Goal: Book appointment/travel/reservation

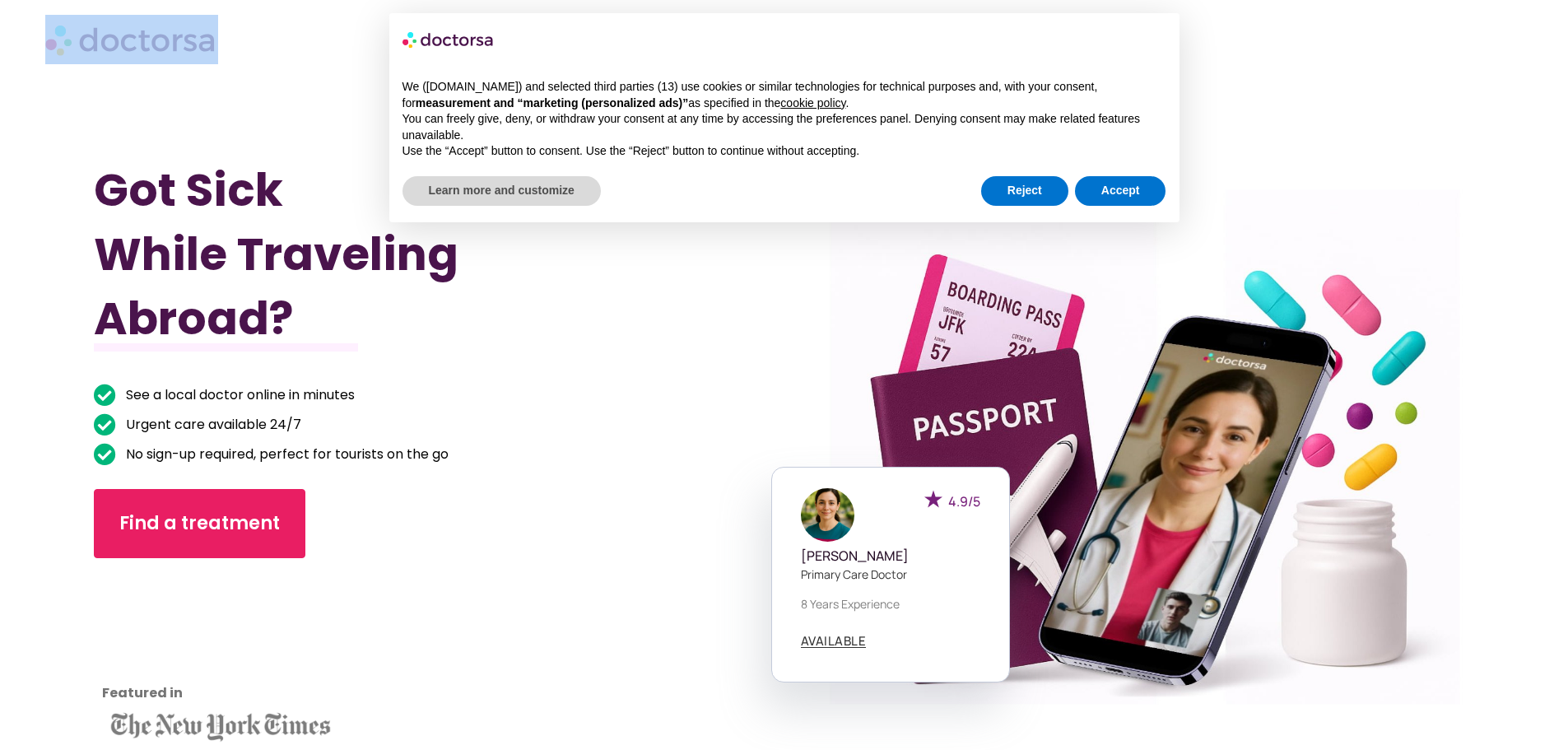
drag, startPoint x: 253, startPoint y: 59, endPoint x: 98, endPoint y: 42, distance: 155.9
click at [98, 42] on div at bounding box center [784, 40] width 1478 height 49
click at [204, 42] on img at bounding box center [131, 40] width 173 height 49
click at [1112, 193] on button "Accept" at bounding box center [1121, 191] width 92 height 30
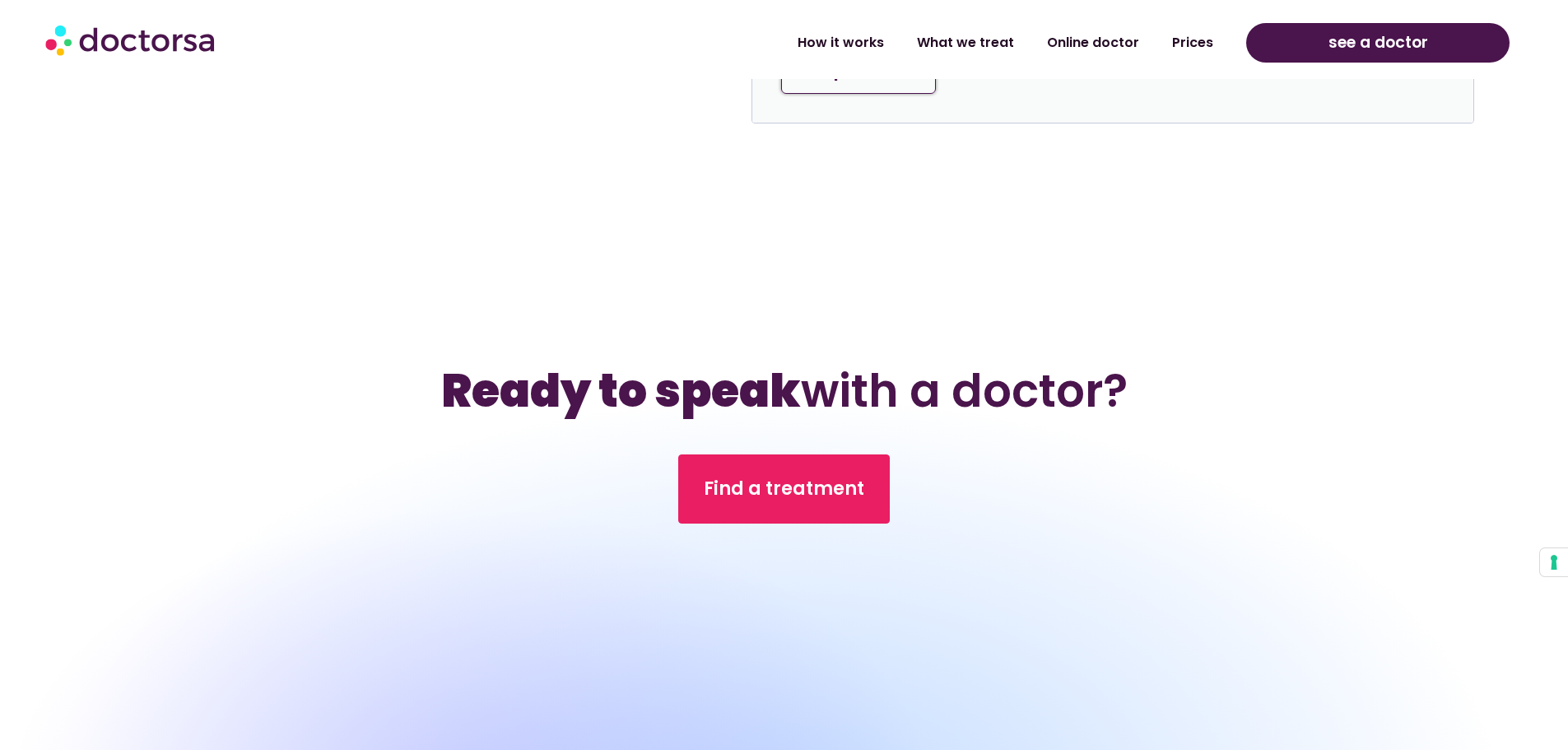
scroll to position [5515, 0]
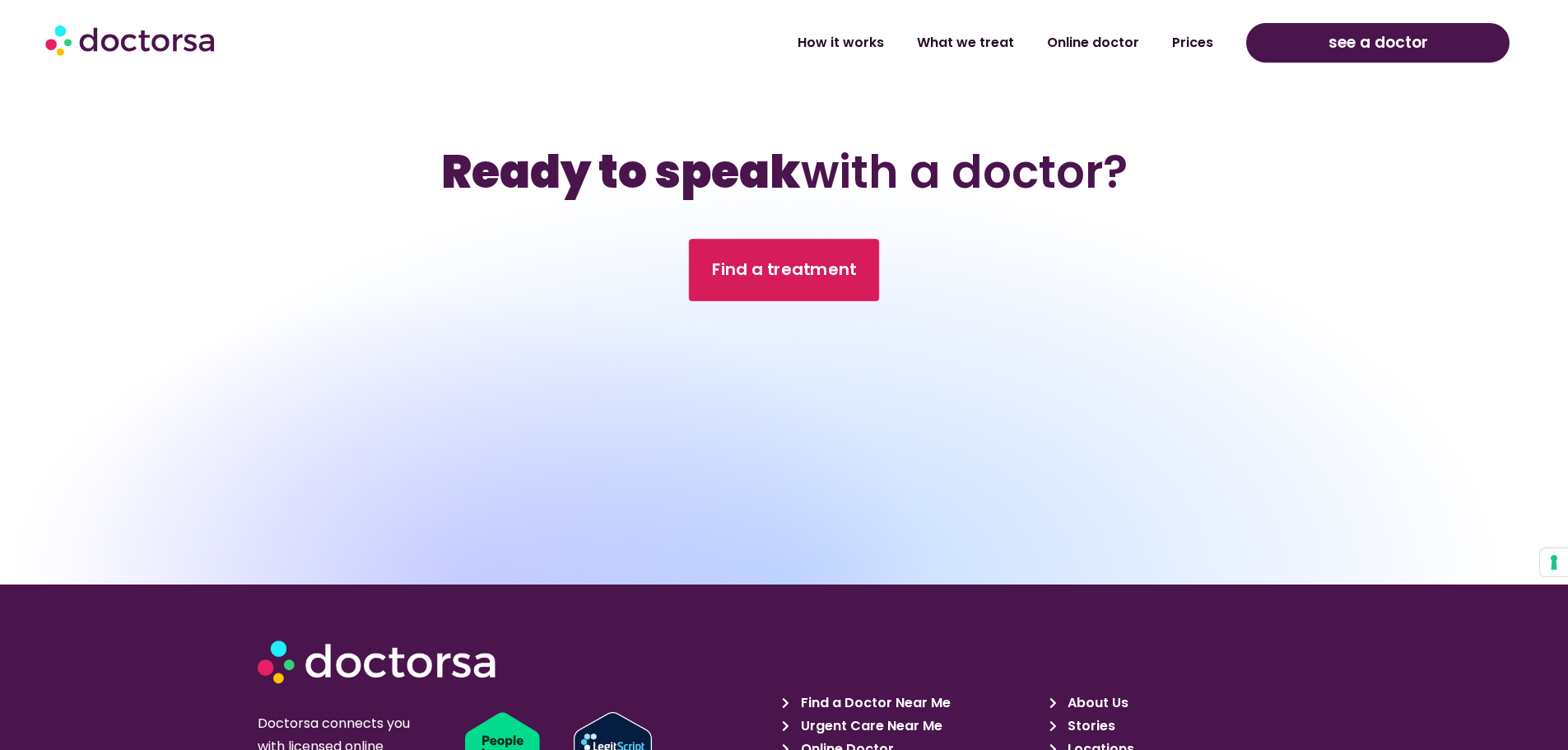
click at [806, 263] on span "Find a treatment" at bounding box center [784, 270] width 145 height 24
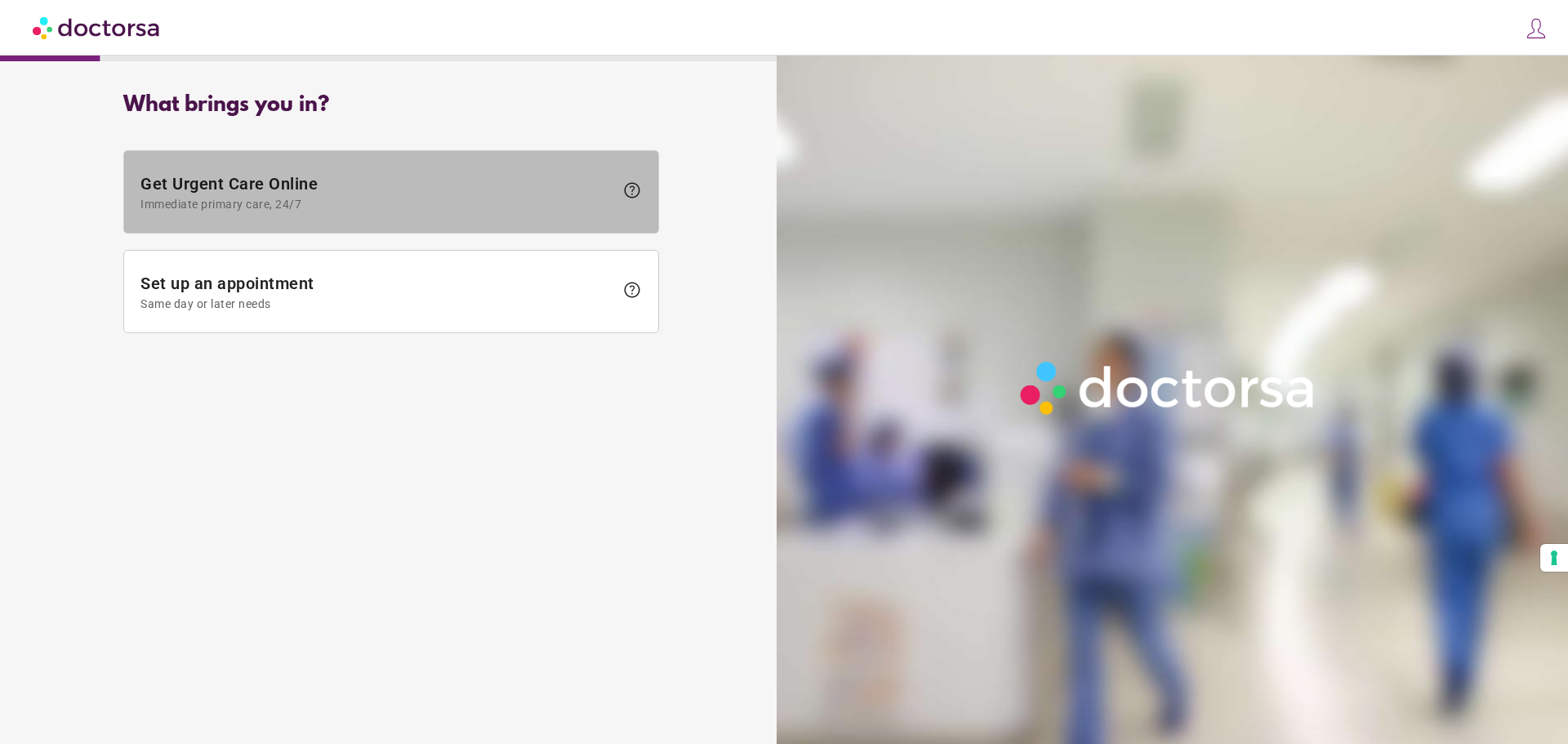
click at [321, 179] on span "Get Urgent Care Online Immediate primary care, 24/7" at bounding box center [378, 192] width 474 height 37
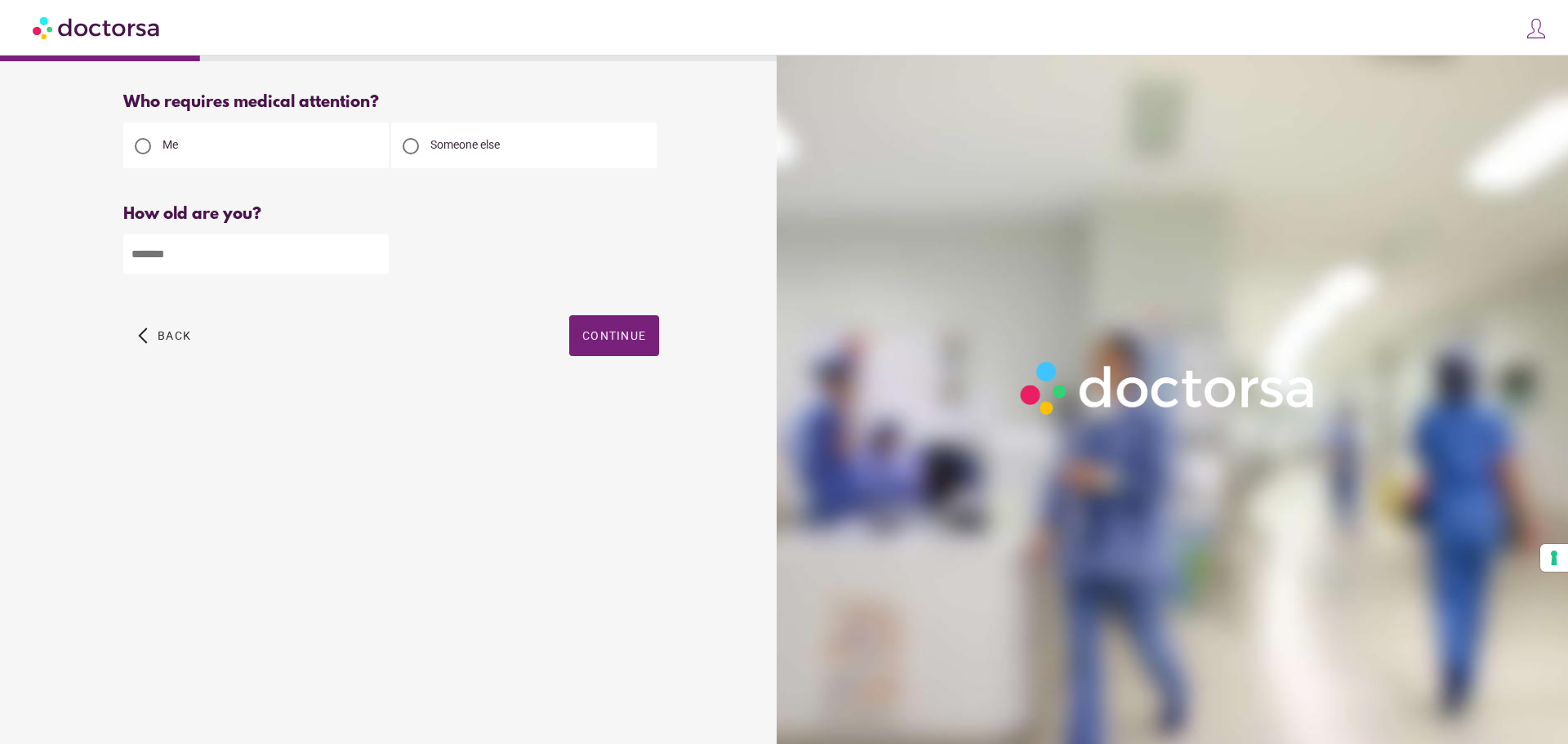
click at [442, 145] on span "Someone else" at bounding box center [464, 144] width 69 height 13
click at [244, 263] on input "number" at bounding box center [256, 254] width 266 height 40
type input "**"
click at [408, 450] on div "What brings you in? Get Urgent Care Online Immediate primary care, 24/7 help Se…" at bounding box center [391, 393] width 766 height 626
click at [691, 351] on div "Who requires medical attention? Me" at bounding box center [391, 243] width 766 height 326
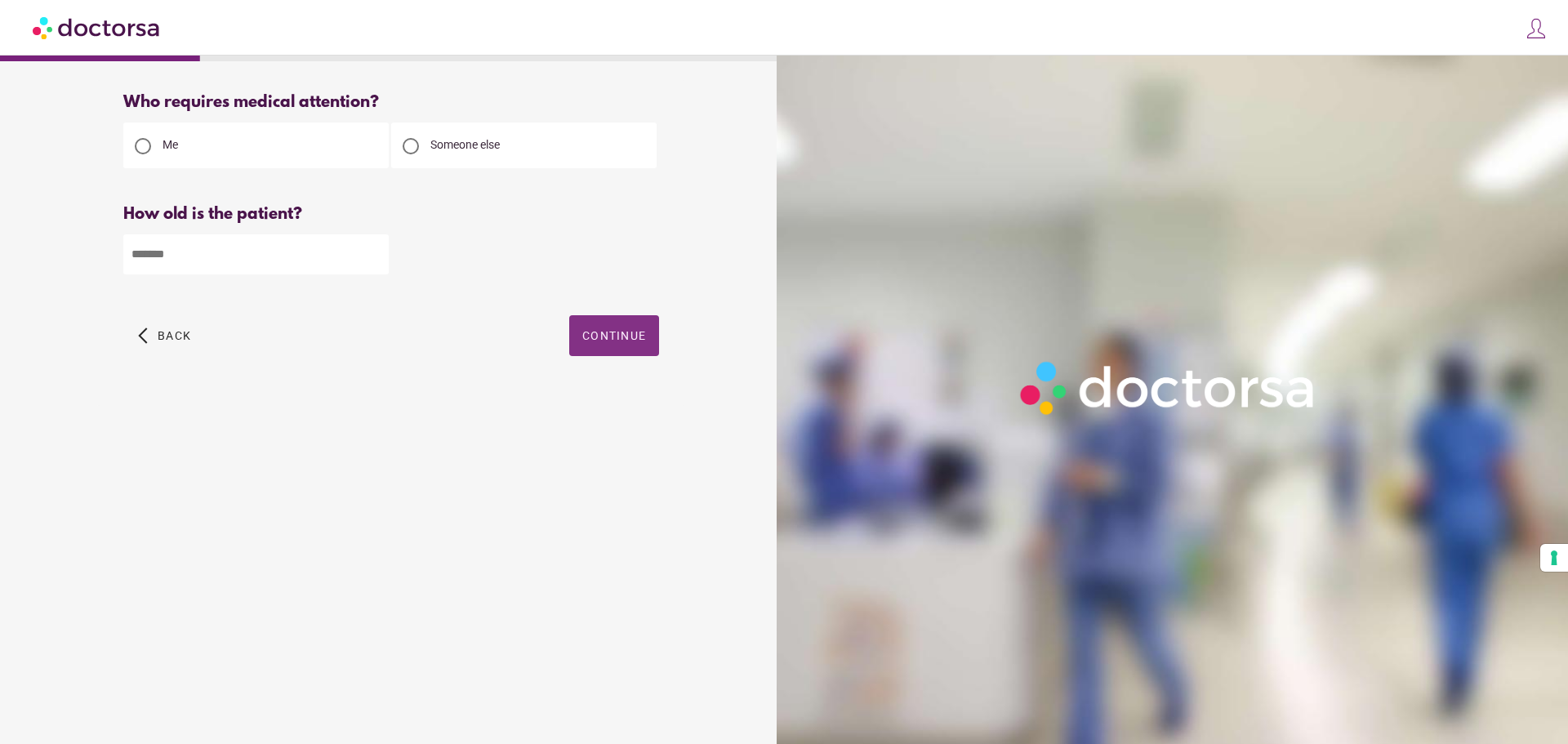
click at [634, 334] on span "Continue" at bounding box center [614, 335] width 64 height 13
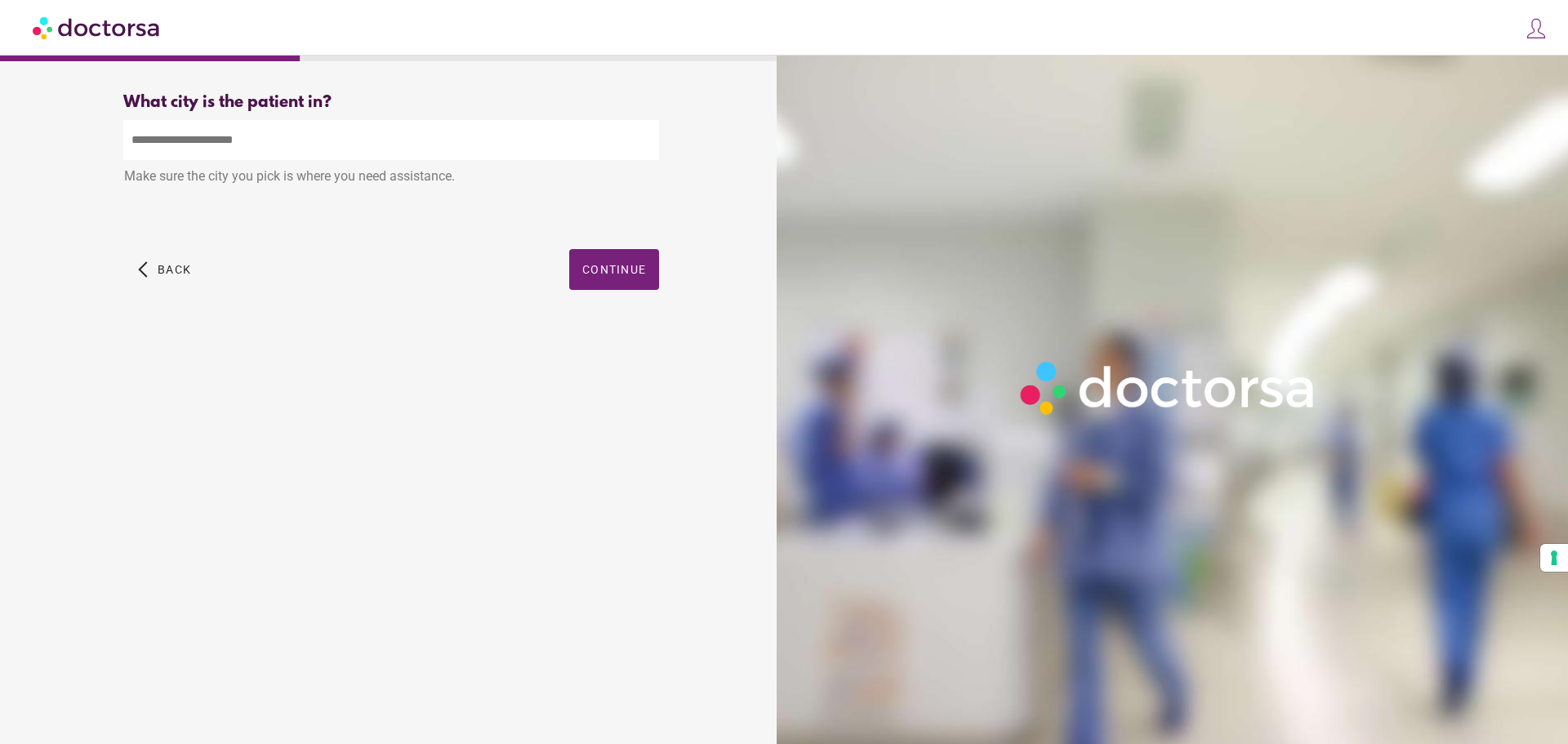
click at [371, 149] on input "text" at bounding box center [391, 140] width 536 height 40
type input "*****"
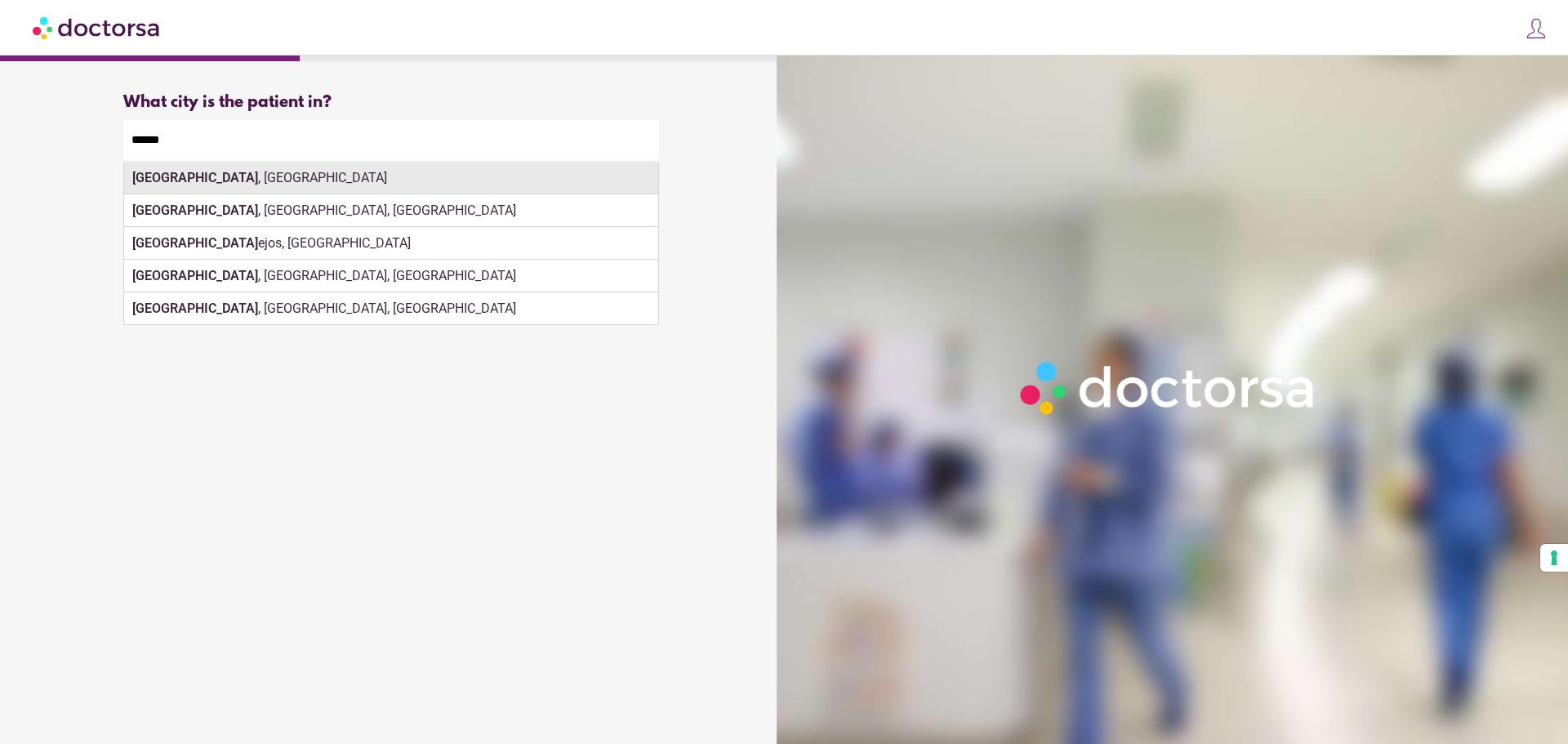
click at [243, 178] on div "Madrid , Spain" at bounding box center [391, 177] width 534 height 32
type input "**********"
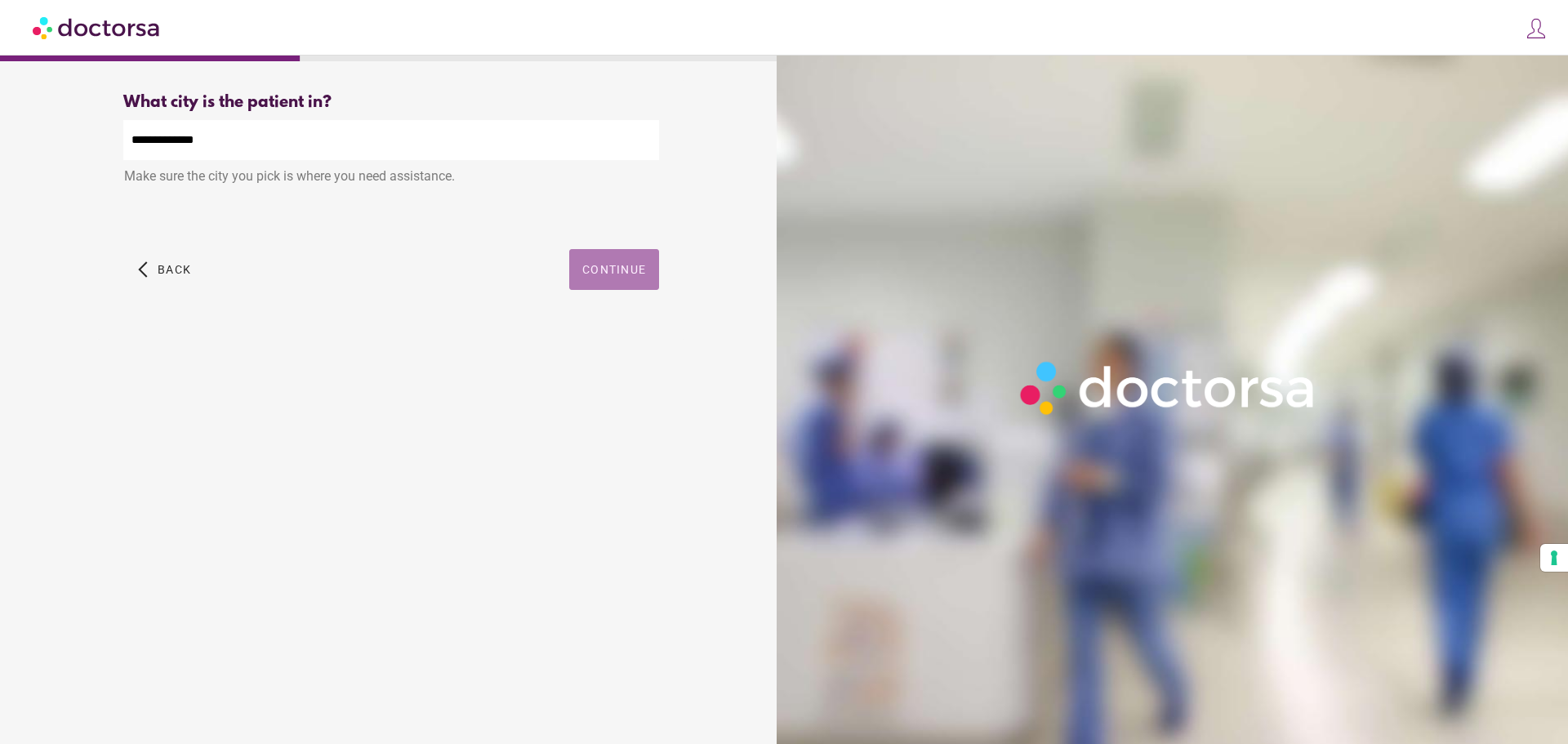
click at [615, 266] on span "Continue" at bounding box center [614, 269] width 64 height 13
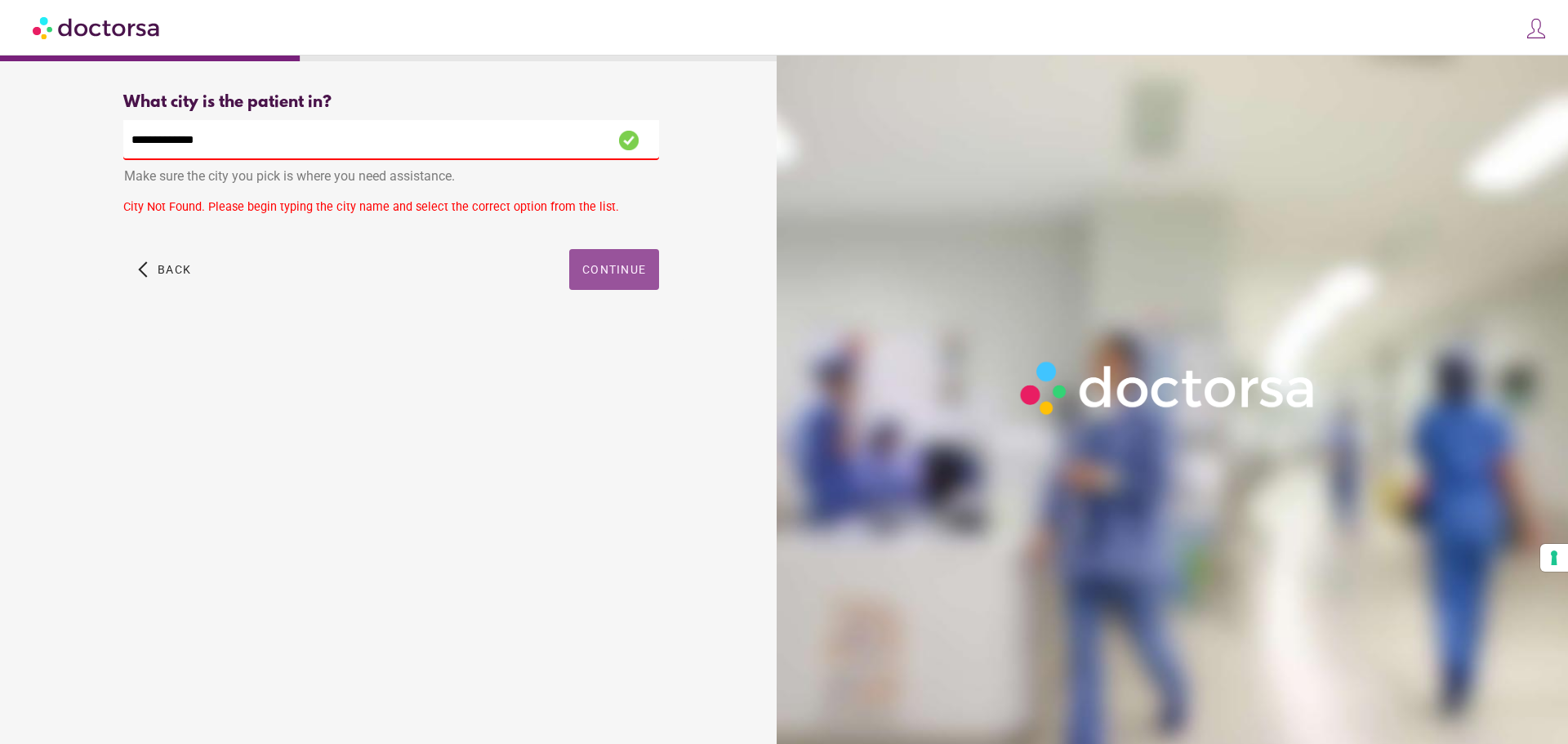
click at [633, 289] on span "button" at bounding box center [614, 269] width 90 height 41
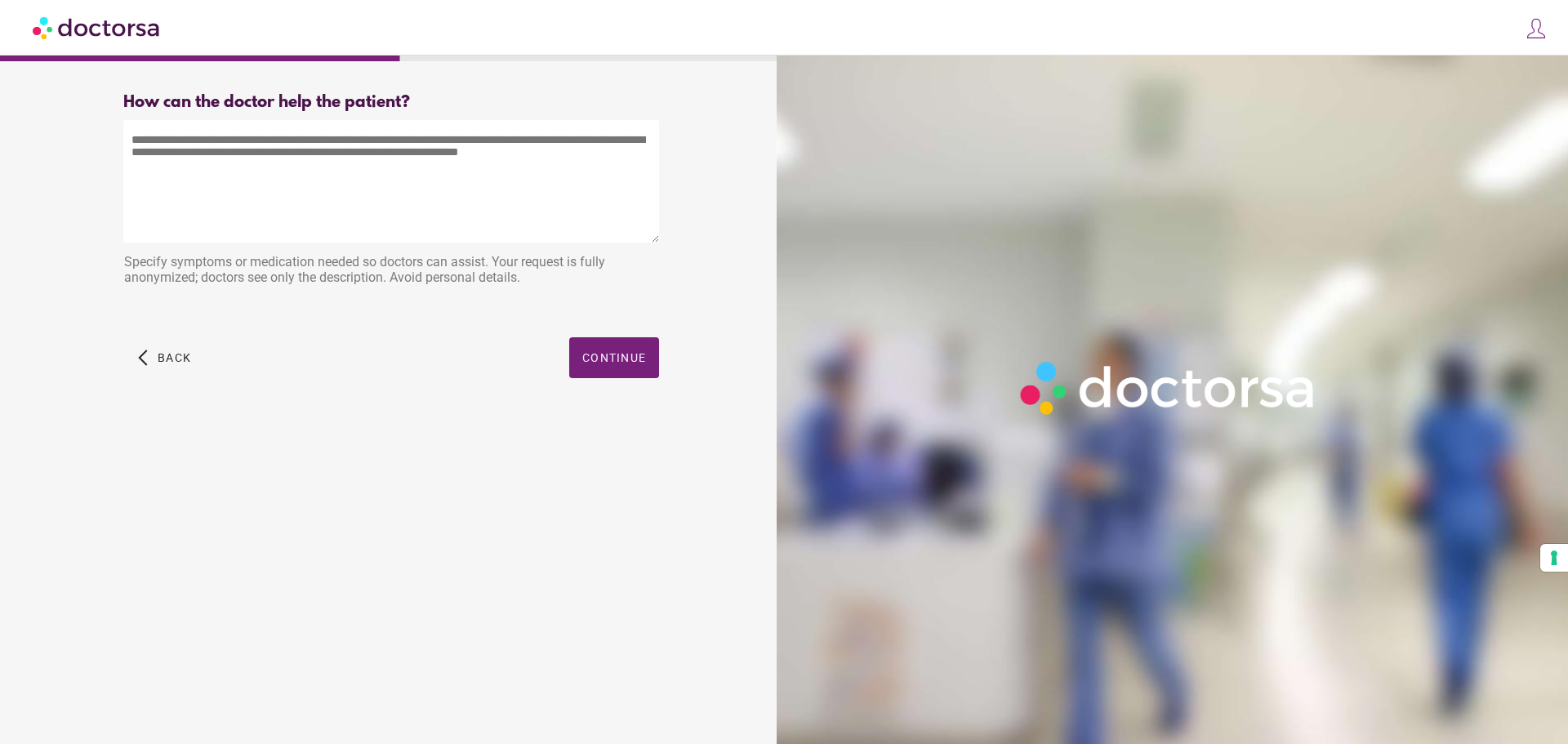
click at [342, 152] on textarea at bounding box center [391, 181] width 536 height 122
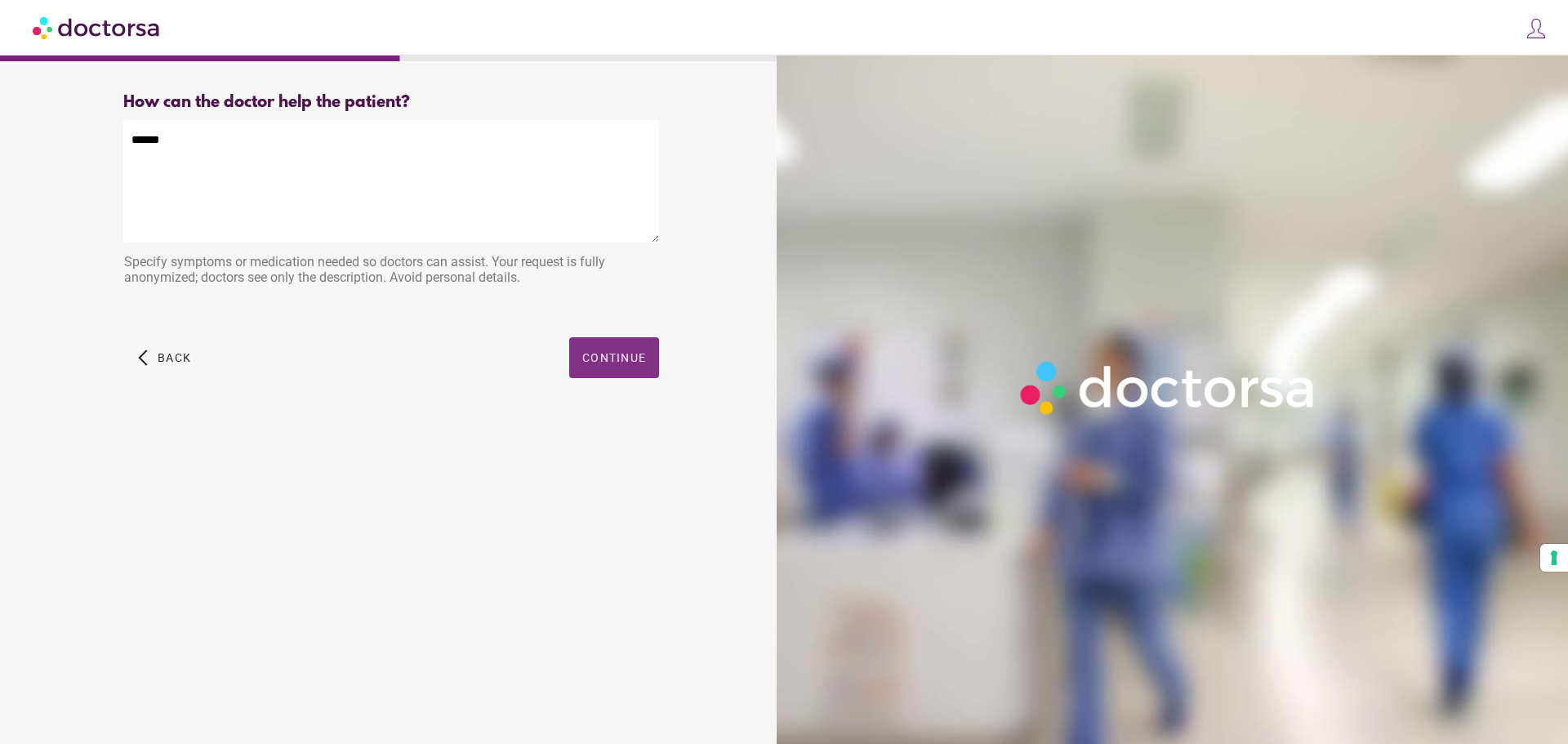
type textarea "*****"
click at [603, 360] on span "Continue" at bounding box center [614, 358] width 64 height 13
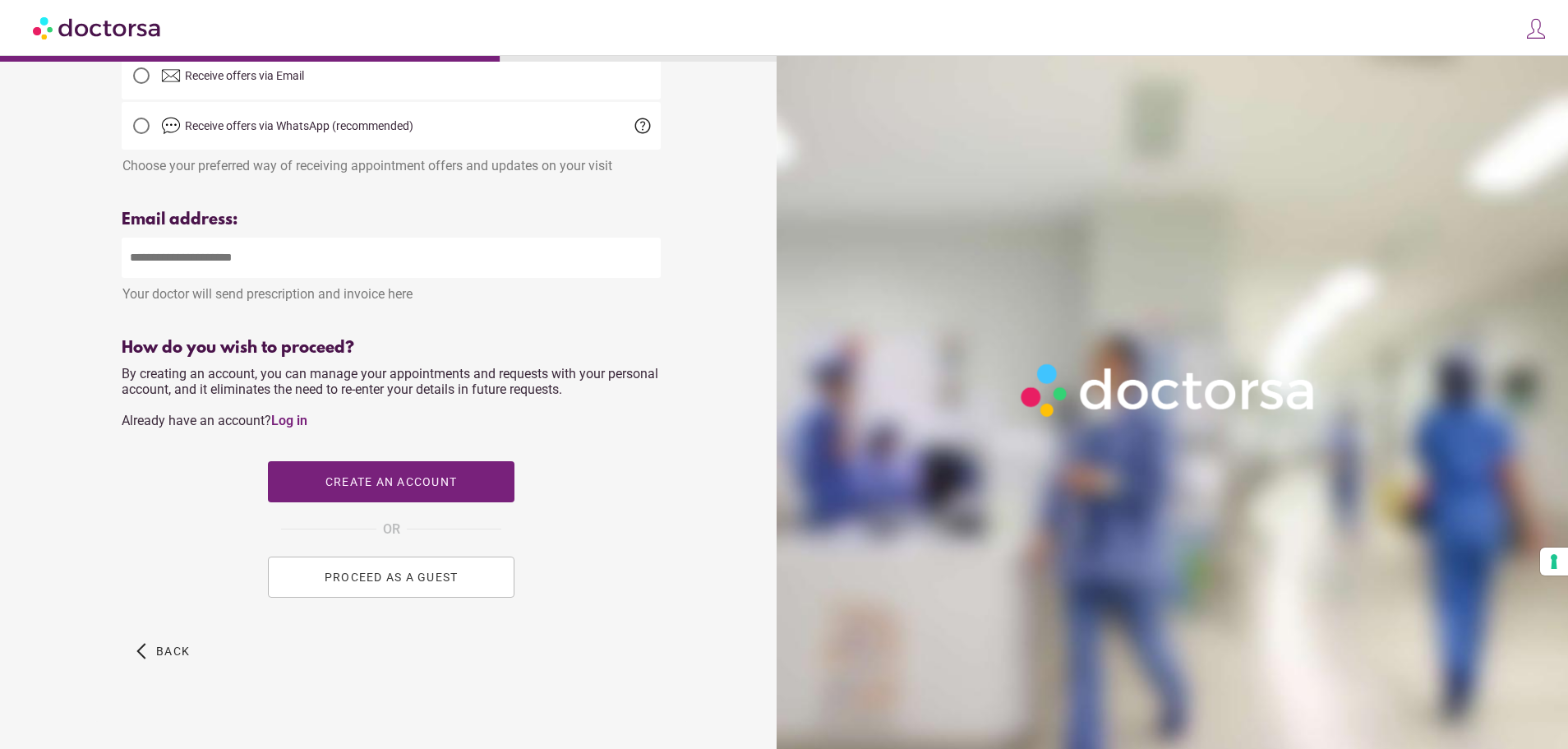
scroll to position [471, 0]
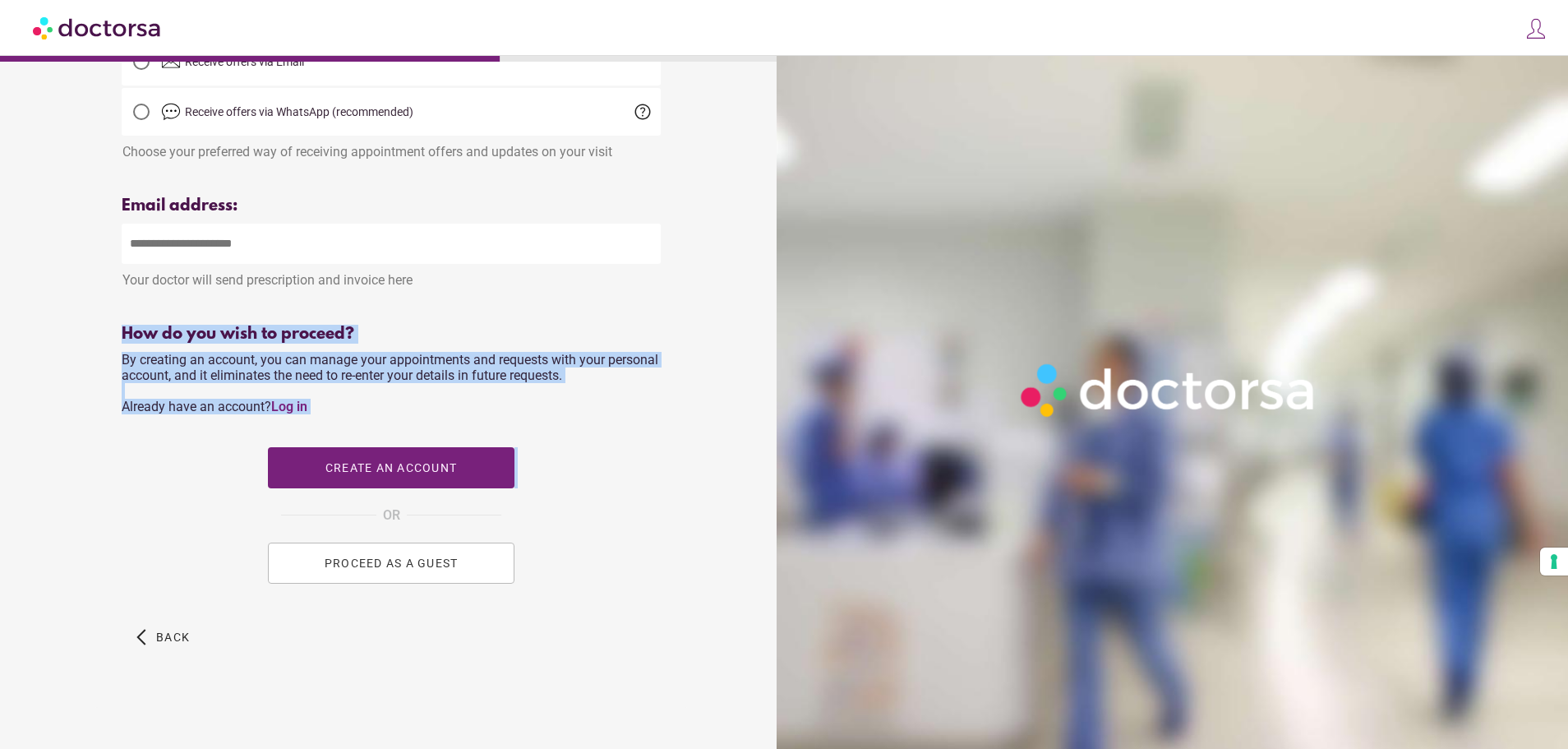
drag, startPoint x: 115, startPoint y: 355, endPoint x: 677, endPoint y: 358, distance: 562.0
click at [677, 358] on div "Your name Patient's name Use your real name to ensure proper care. Your details…" at bounding box center [391, 162] width 591 height 1090
click at [258, 378] on span "By creating an account, you can manage your appointments and requests with your…" at bounding box center [390, 383] width 537 height 62
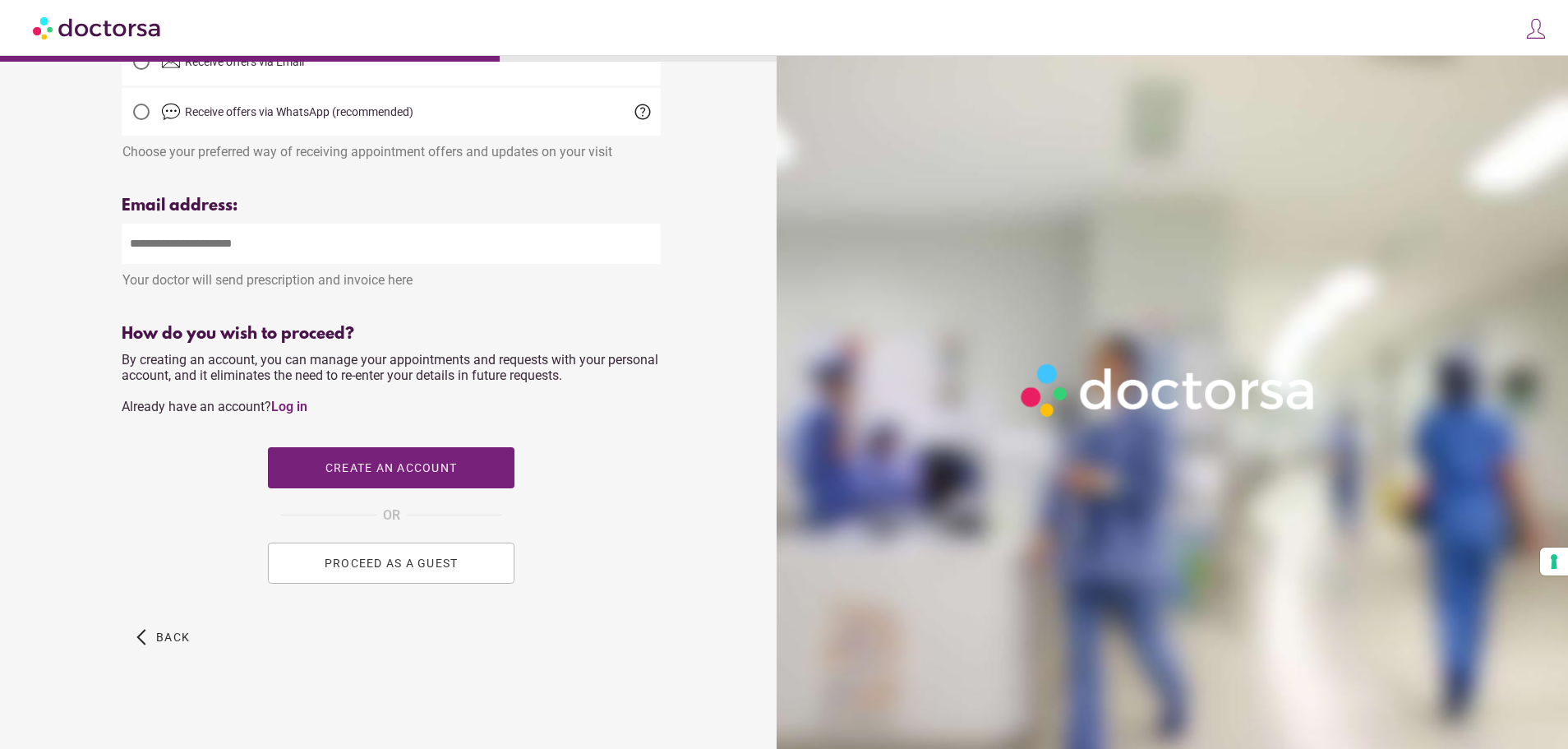
drag, startPoint x: 173, startPoint y: 385, endPoint x: 392, endPoint y: 400, distance: 219.5
click at [580, 377] on div "How do you wish to proceed? By creating an account, you can manage your appoint…" at bounding box center [391, 462] width 539 height 275
drag, startPoint x: 159, startPoint y: 395, endPoint x: 385, endPoint y: 405, distance: 226.2
click at [363, 405] on div "How do you wish to proceed? By creating an account, you can manage your appoint…" at bounding box center [391, 462] width 539 height 275
click at [476, 414] on div "How do you wish to proceed? By creating an account, you can manage your appoint…" at bounding box center [391, 462] width 539 height 275
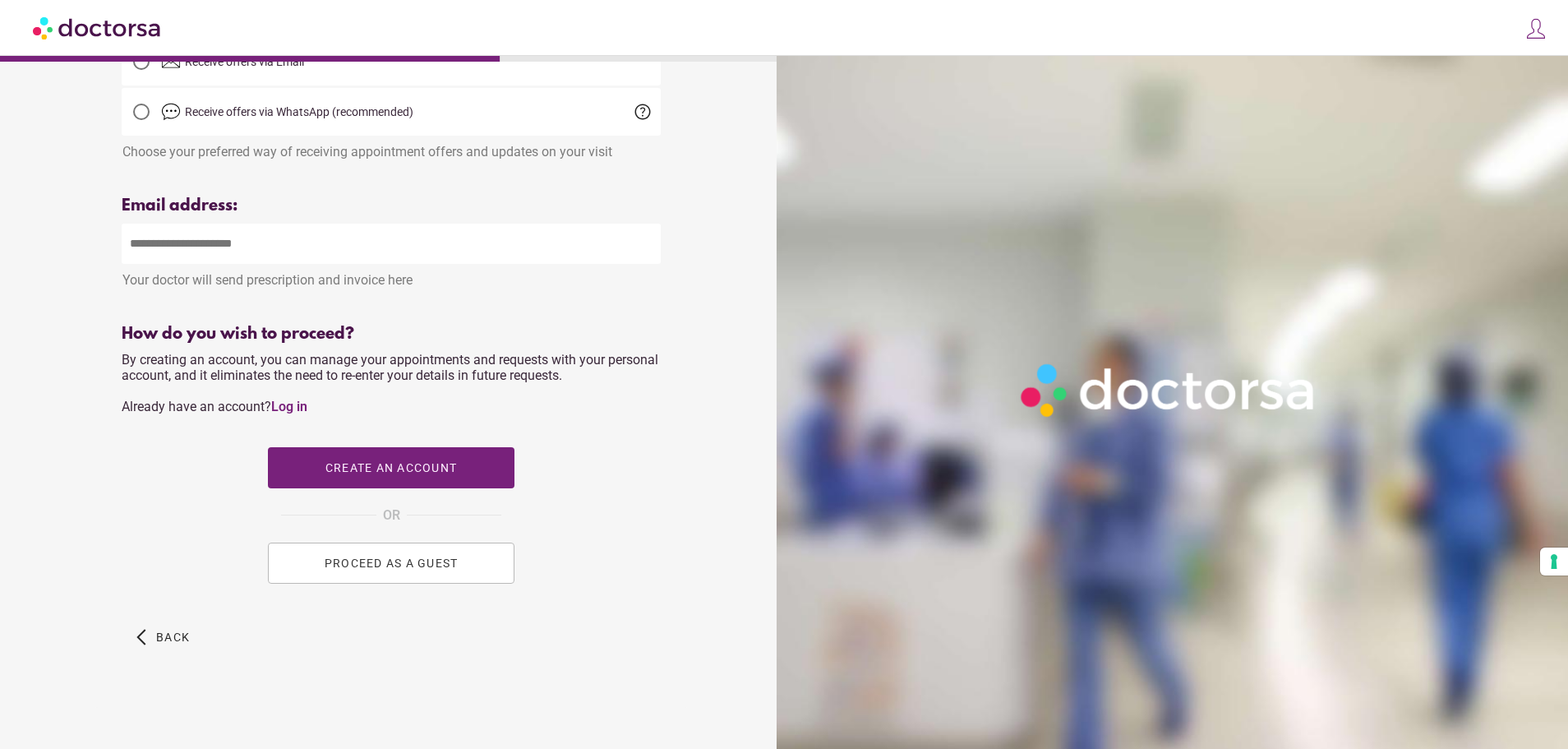
click at [408, 570] on button "PROCEED AS A GUEST" at bounding box center [391, 562] width 246 height 41
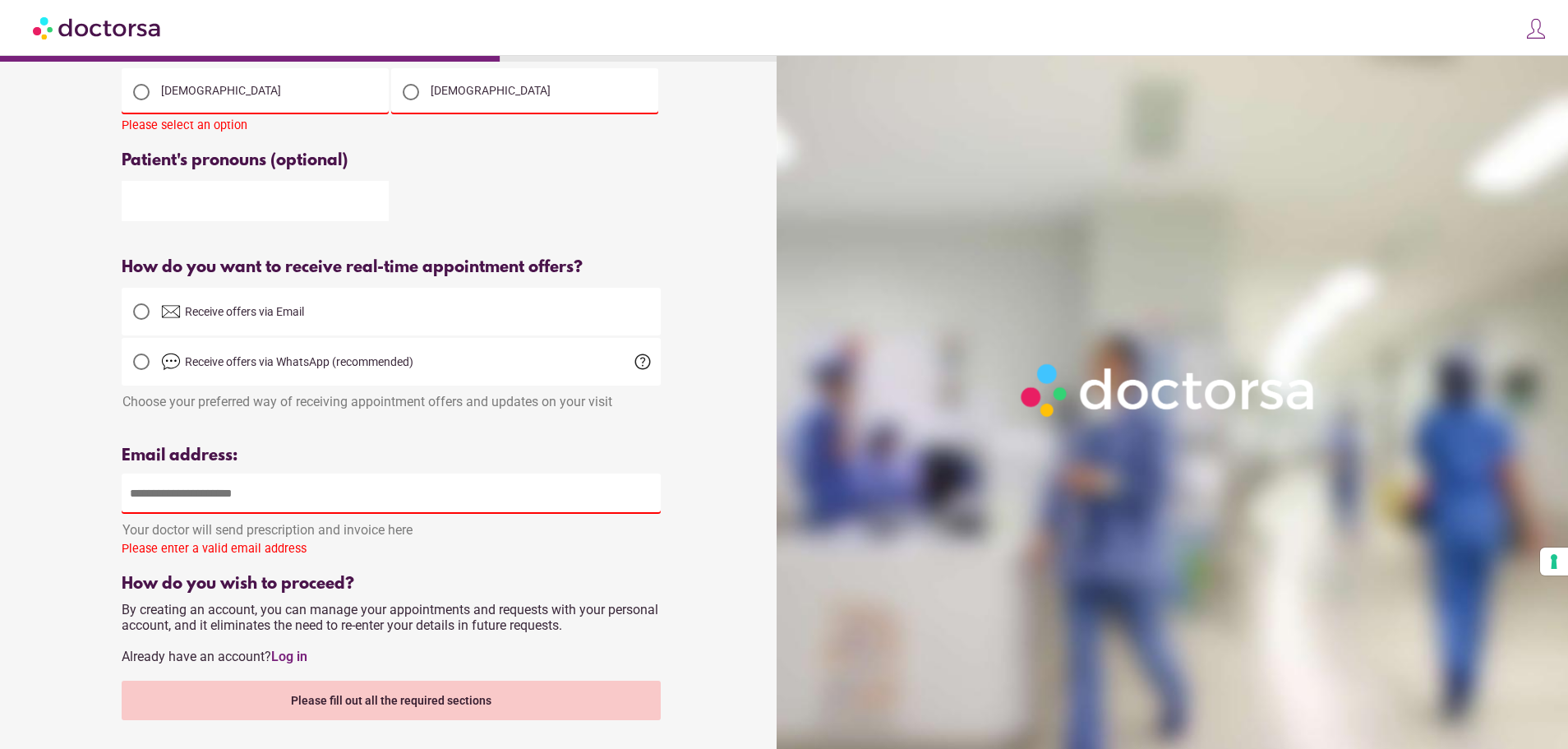
scroll to position [0, 0]
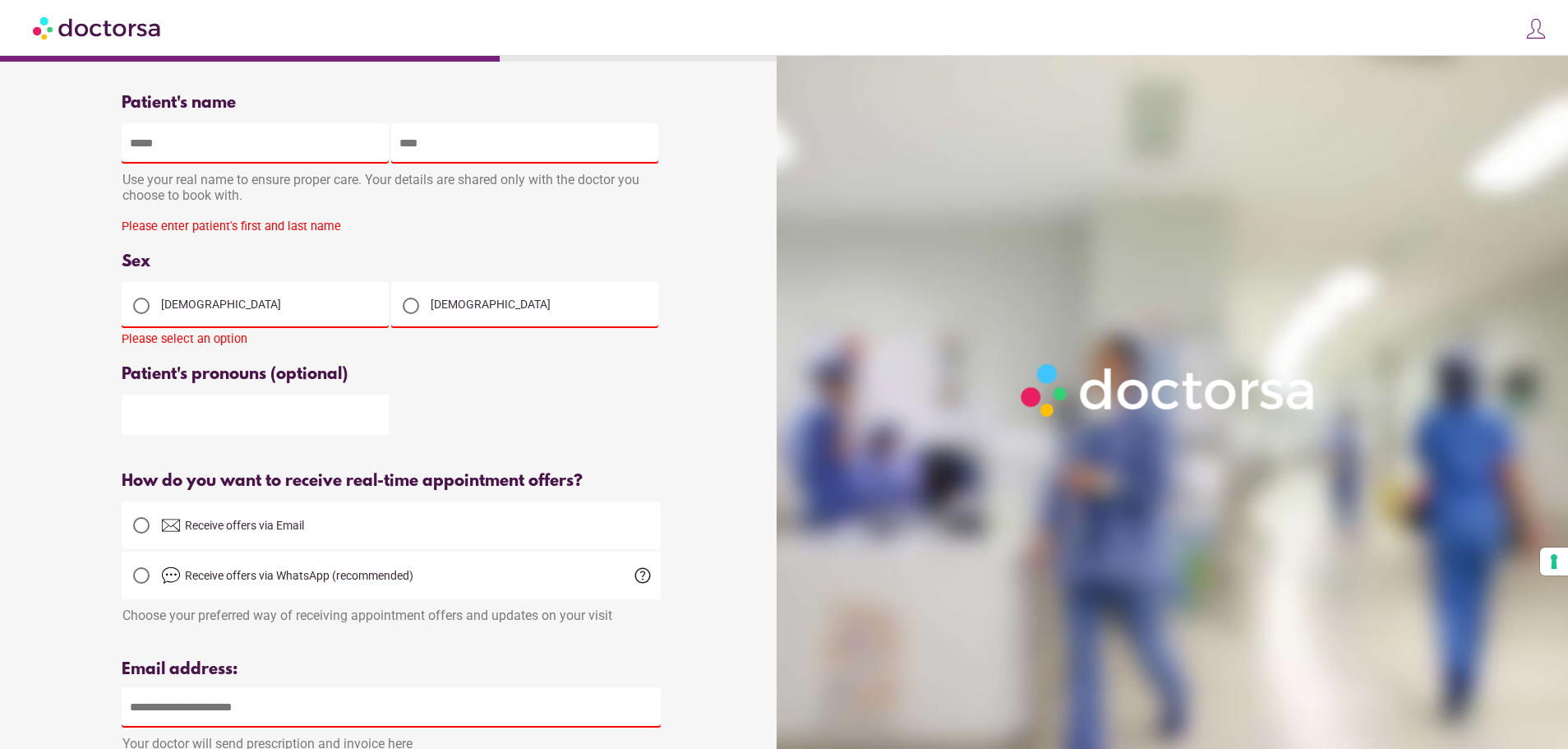
click at [264, 168] on div "Use your real name to ensure proper care. Your details are shared only with the…" at bounding box center [391, 189] width 539 height 52
click at [267, 143] on input "text" at bounding box center [255, 143] width 267 height 40
click at [118, 30] on img at bounding box center [98, 27] width 130 height 37
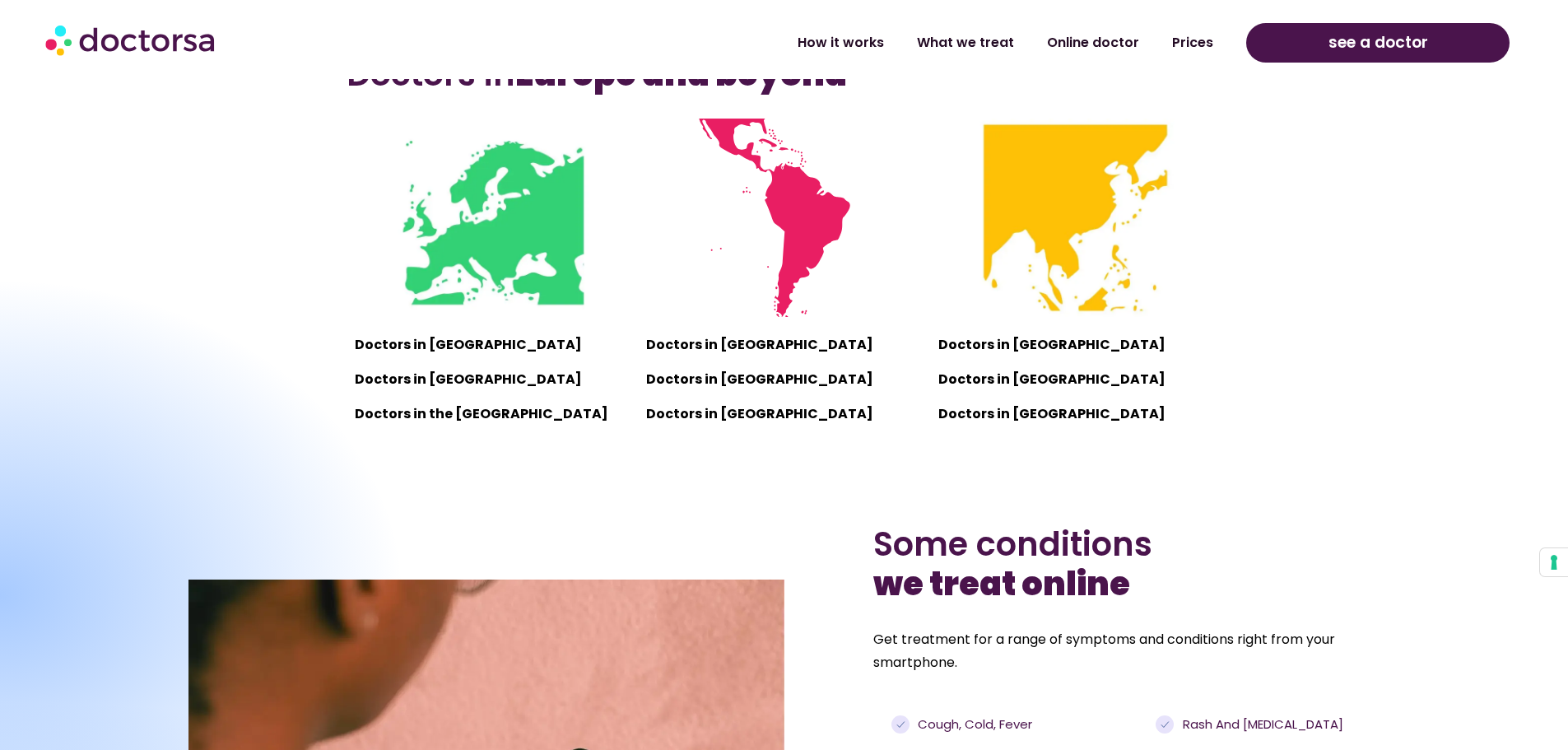
scroll to position [1153, 0]
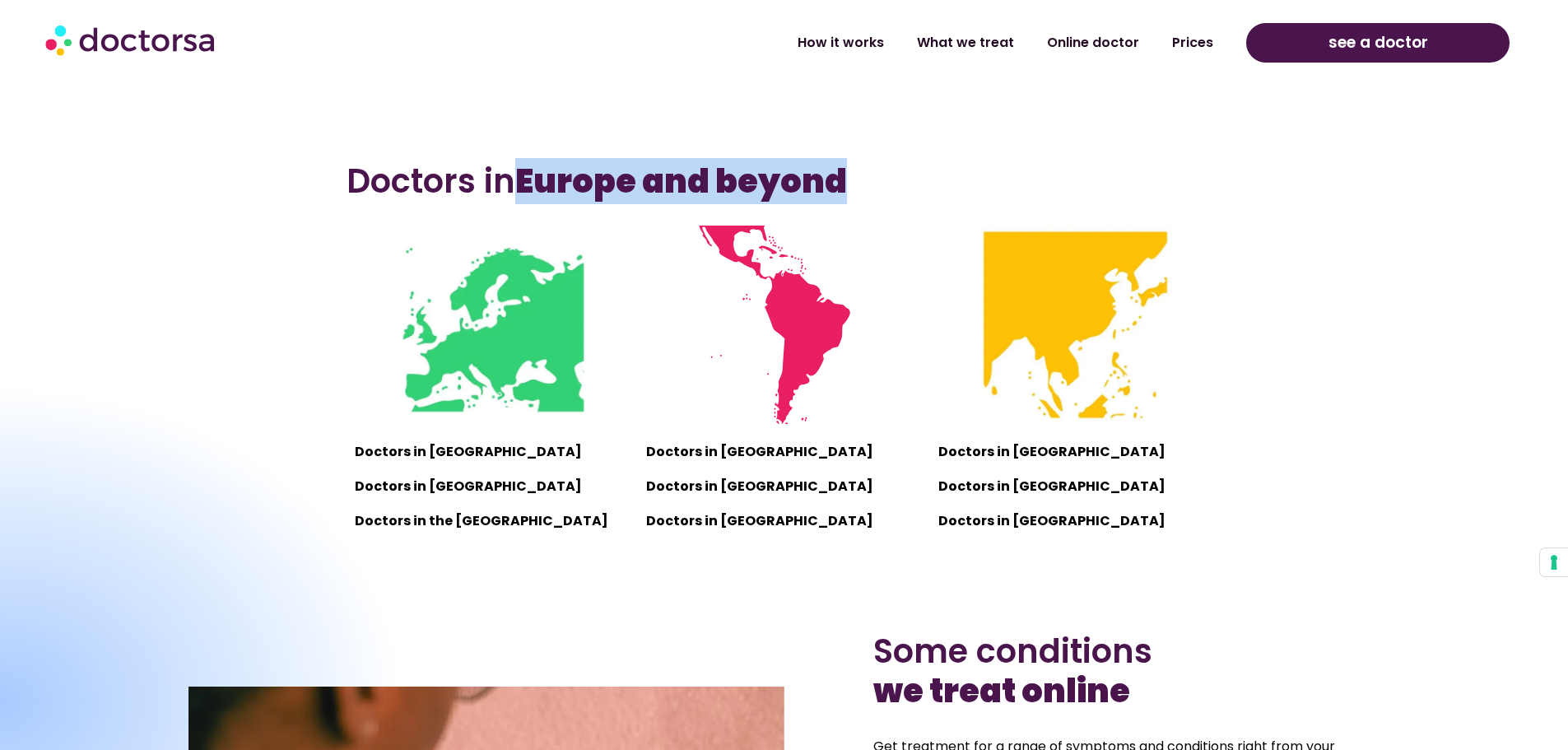
drag, startPoint x: 528, startPoint y: 179, endPoint x: 863, endPoint y: 173, distance: 335.1
click at [863, 173] on h3 "Doctors in Europe and beyond" at bounding box center [784, 181] width 875 height 40
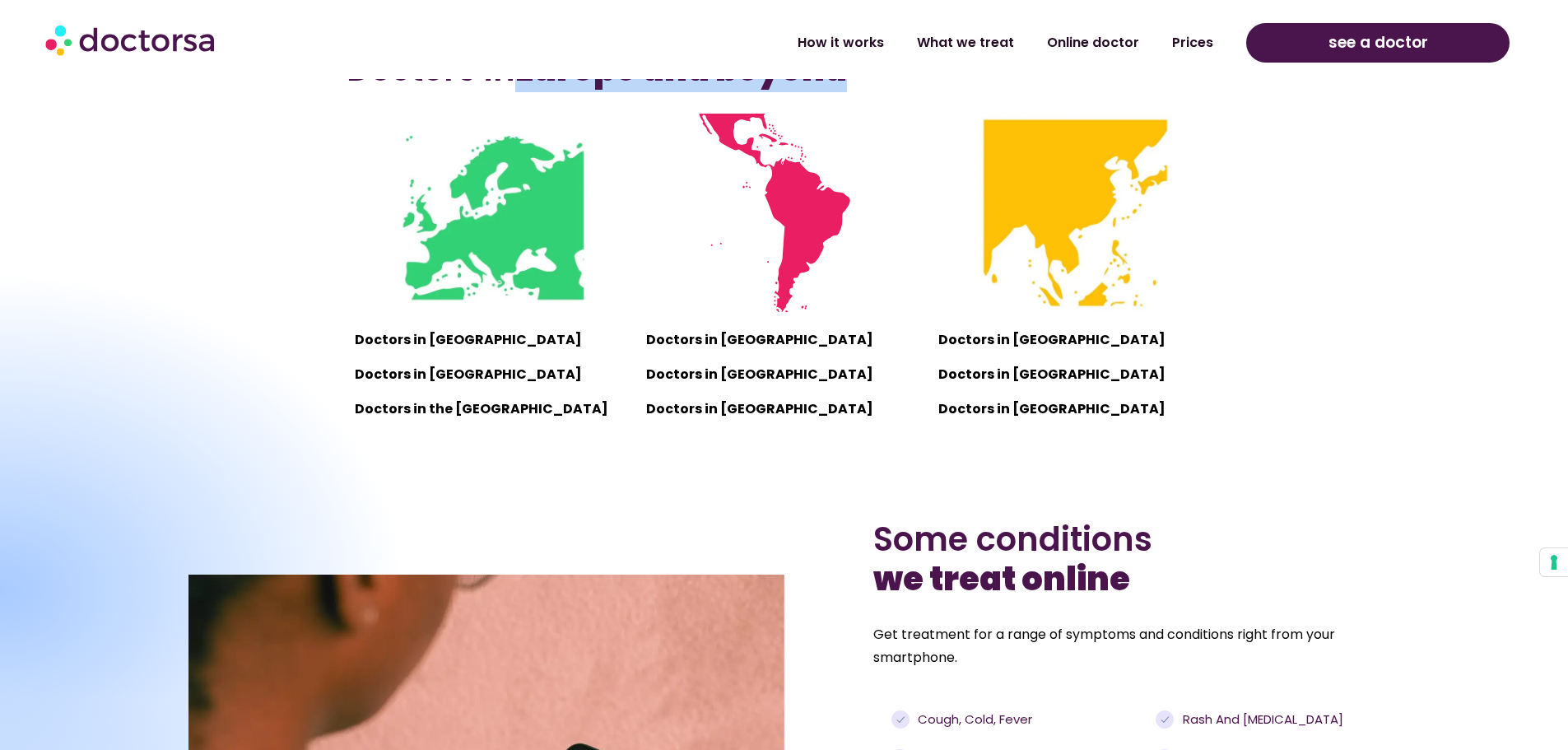
scroll to position [1235, 0]
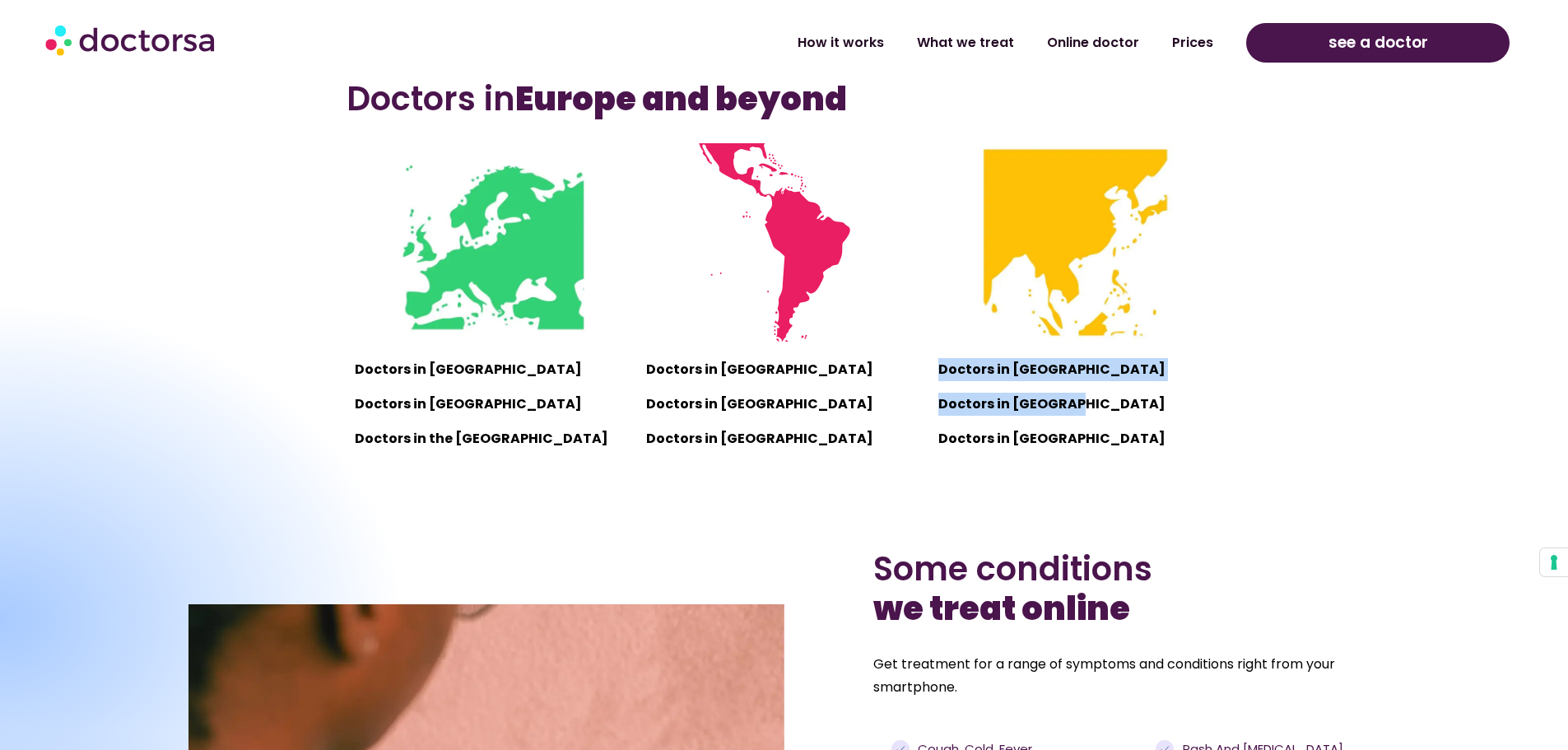
drag, startPoint x: 942, startPoint y: 380, endPoint x: 1133, endPoint y: 386, distance: 191.1
click at [1133, 386] on div "Doctors in Vietnam Doctors in Thailand Doctors in Indonesia" at bounding box center [1076, 405] width 275 height 93
click at [1138, 389] on div "Doctors in Vietnam Doctors in Thailand Doctors in Indonesia" at bounding box center [1076, 405] width 275 height 93
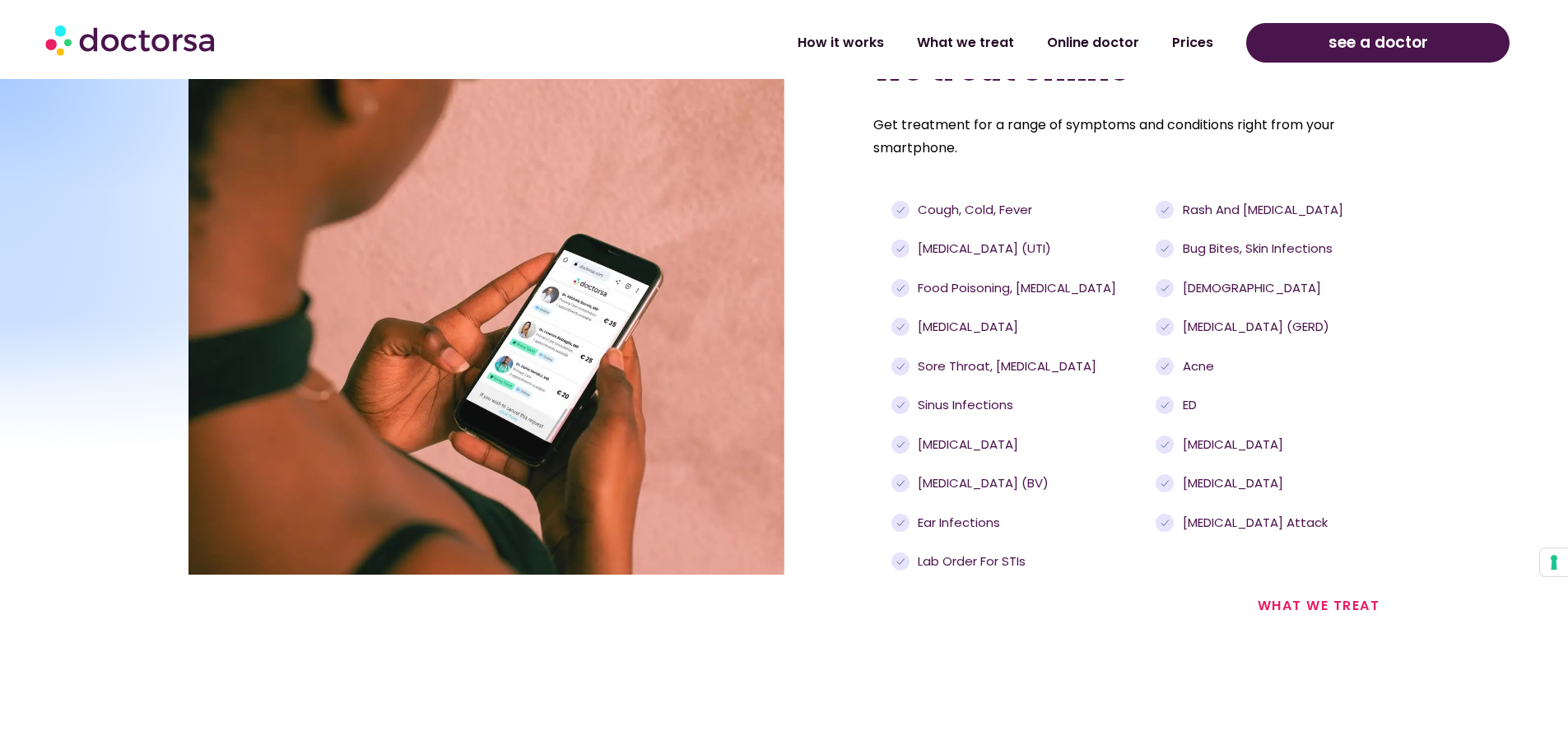
scroll to position [1893, 0]
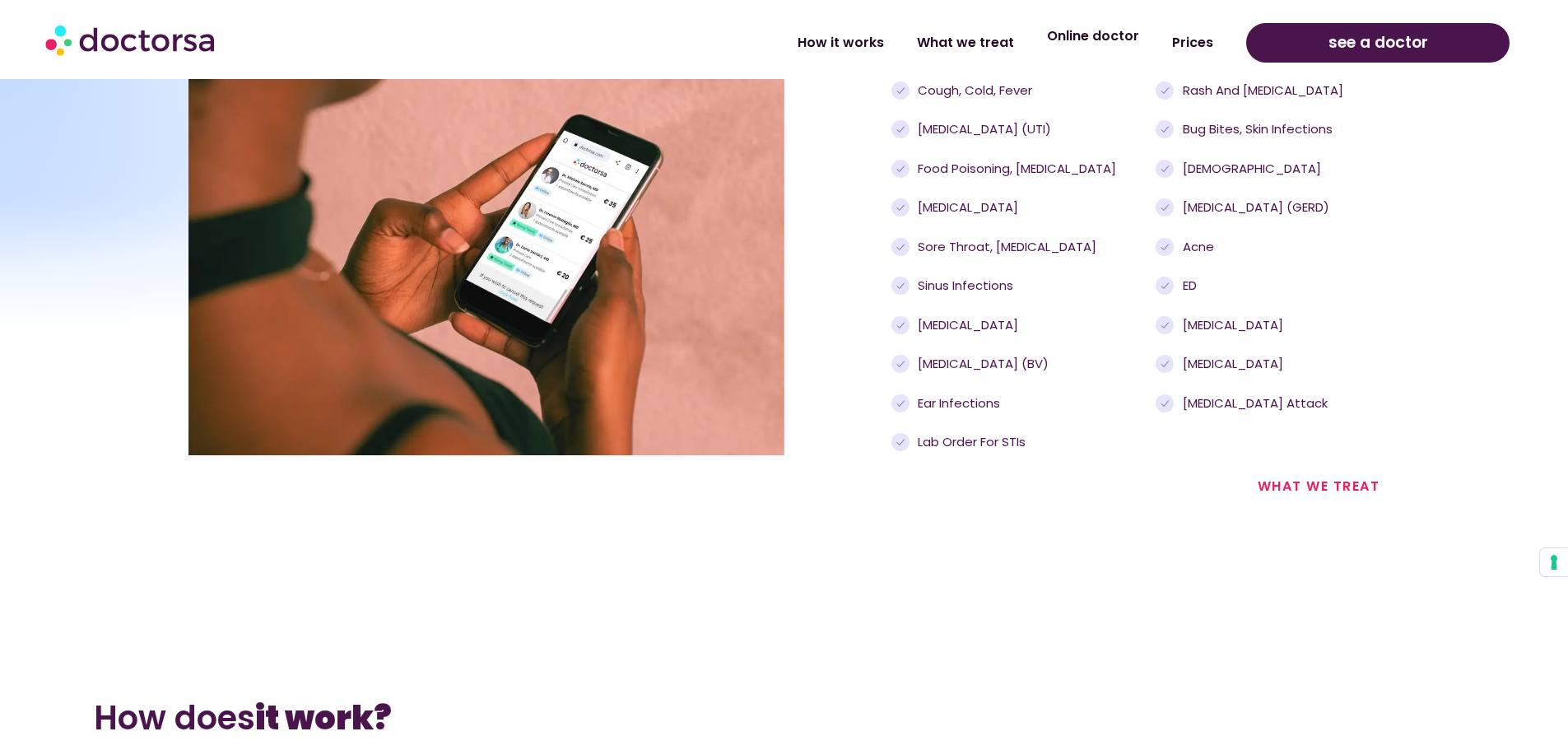
click at [1133, 45] on link "Online doctor" at bounding box center [1093, 36] width 125 height 38
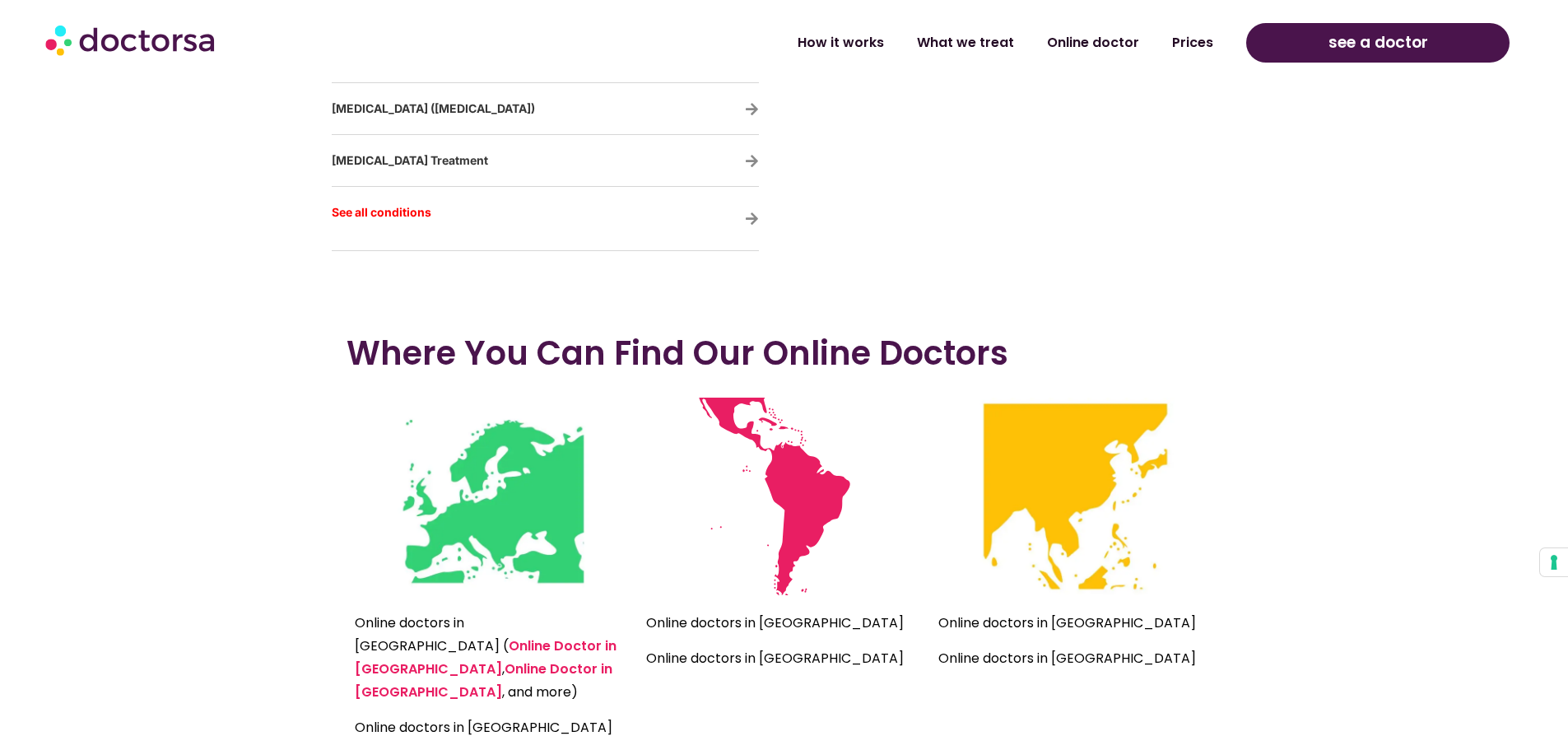
scroll to position [3704, 0]
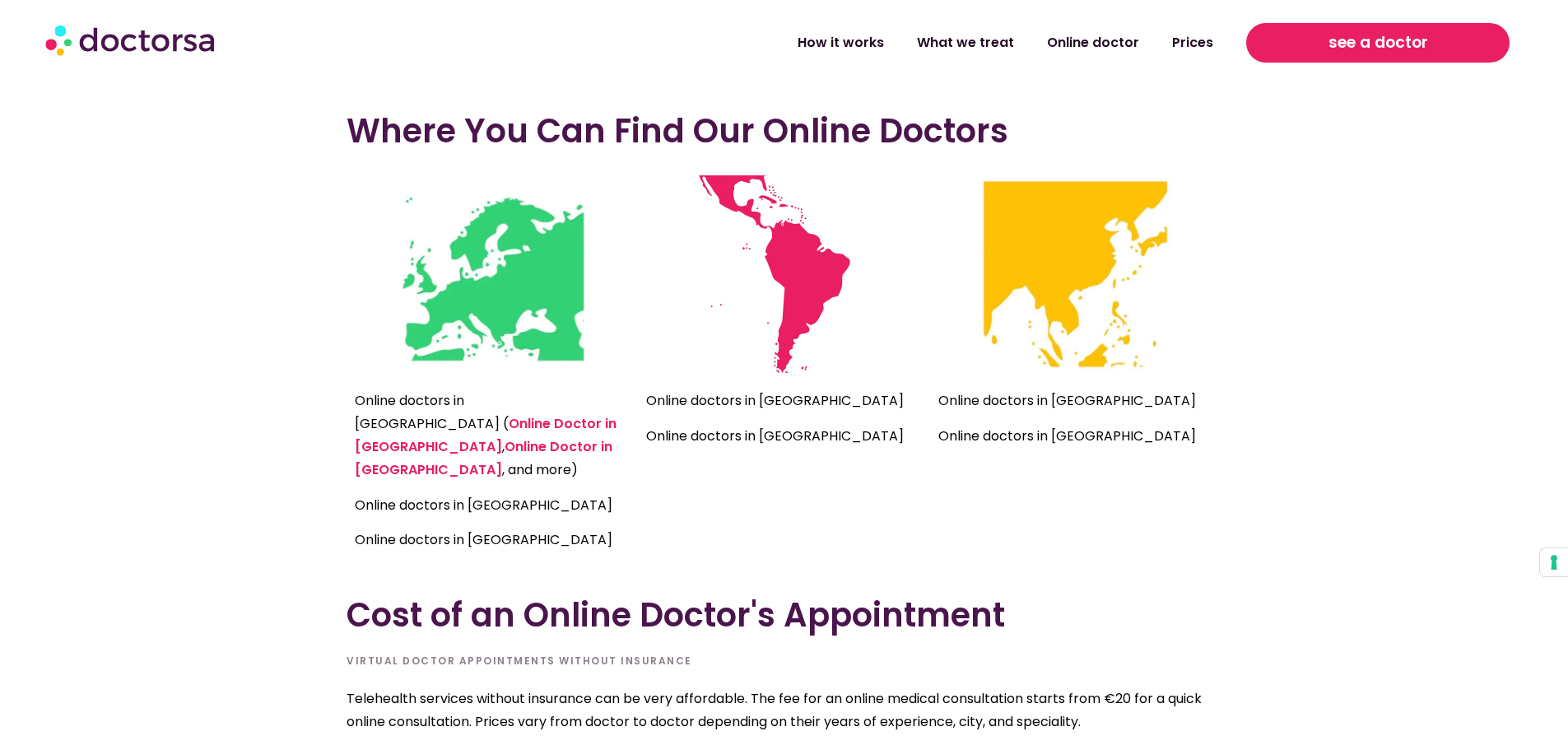
click at [1341, 48] on span "see a doctor" at bounding box center [1379, 43] width 100 height 26
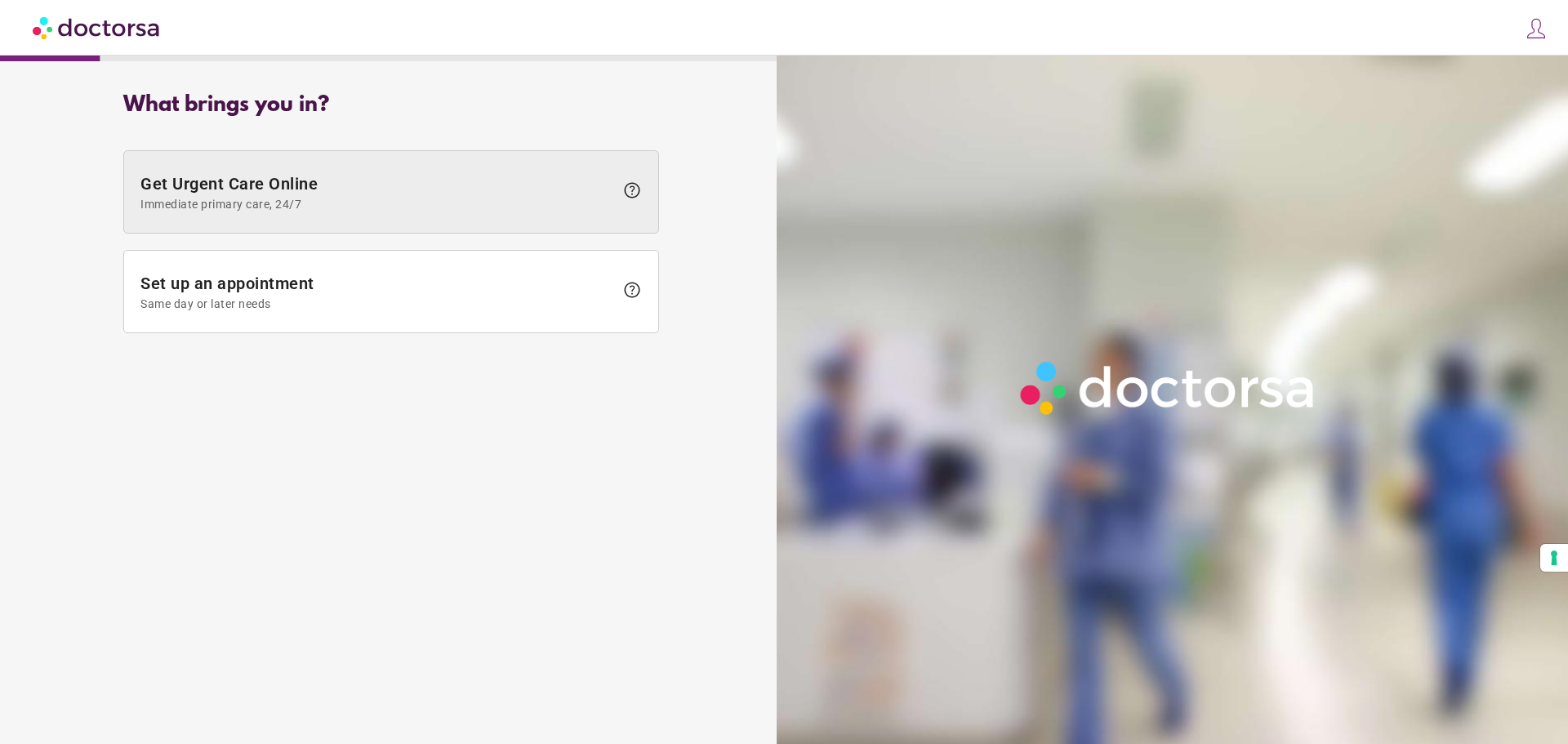
click at [393, 170] on span at bounding box center [391, 191] width 534 height 81
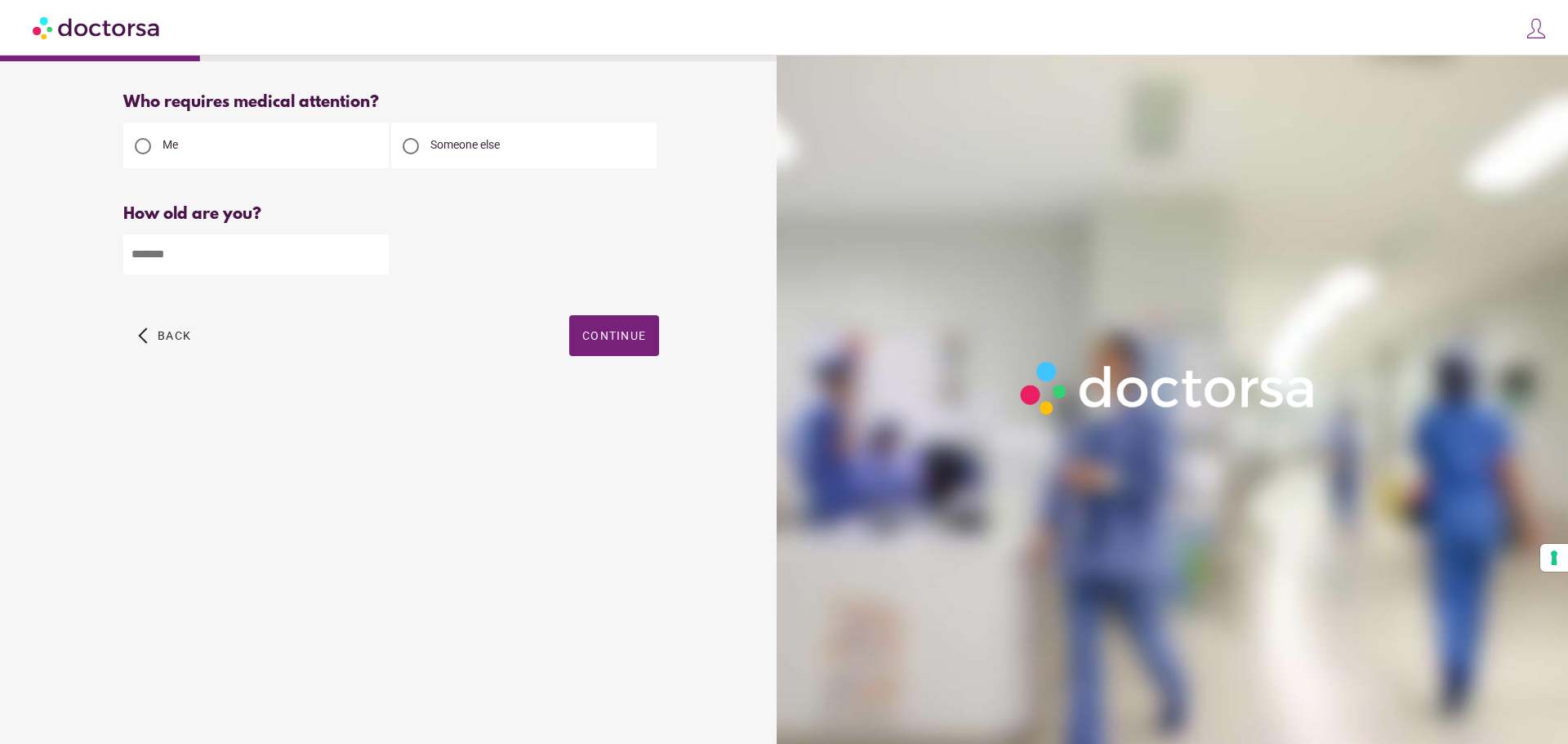
click at [254, 265] on input "number" at bounding box center [256, 254] width 266 height 40
type input "**"
click at [623, 330] on button "Continue" at bounding box center [614, 336] width 90 height 41
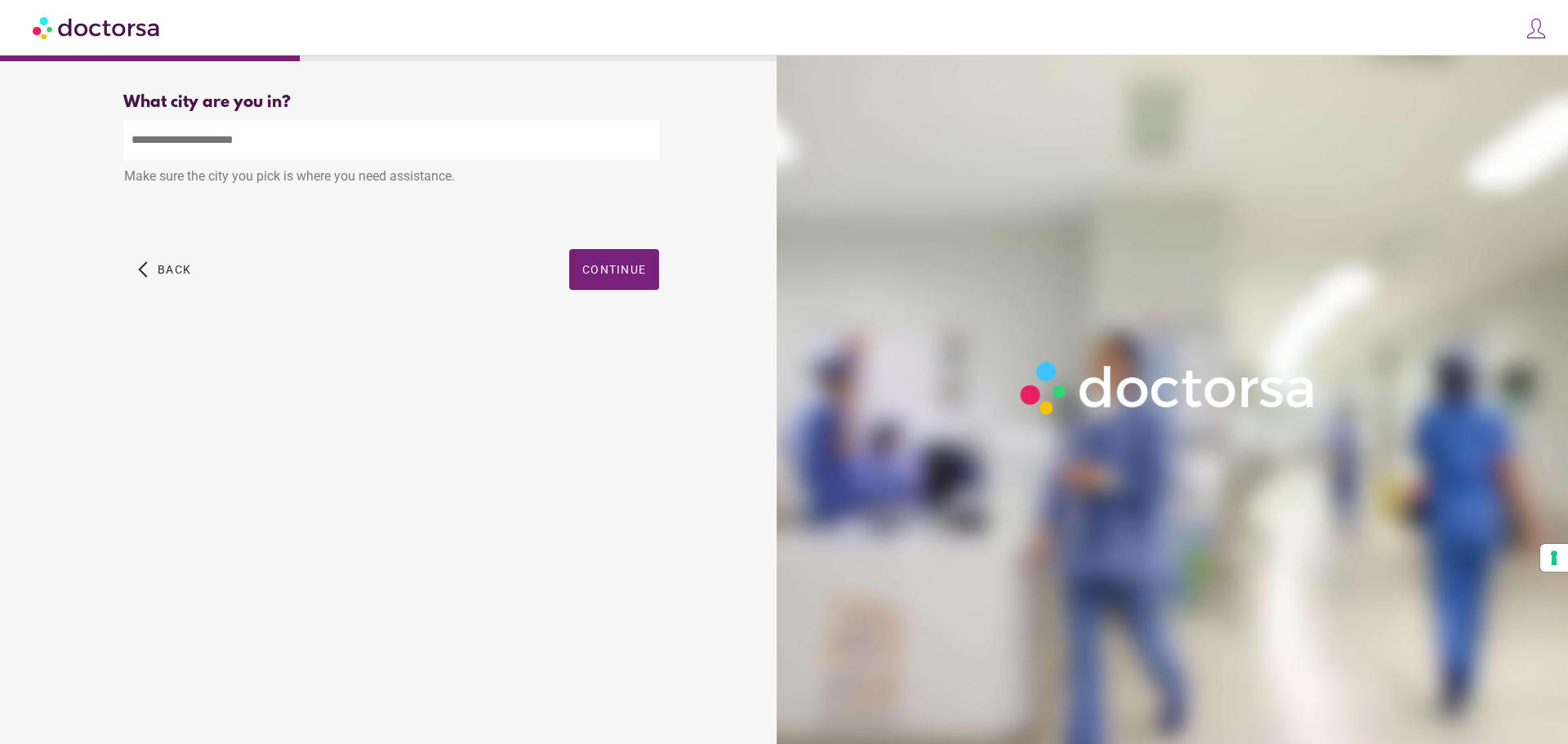
click at [278, 131] on input "text" at bounding box center [391, 140] width 536 height 40
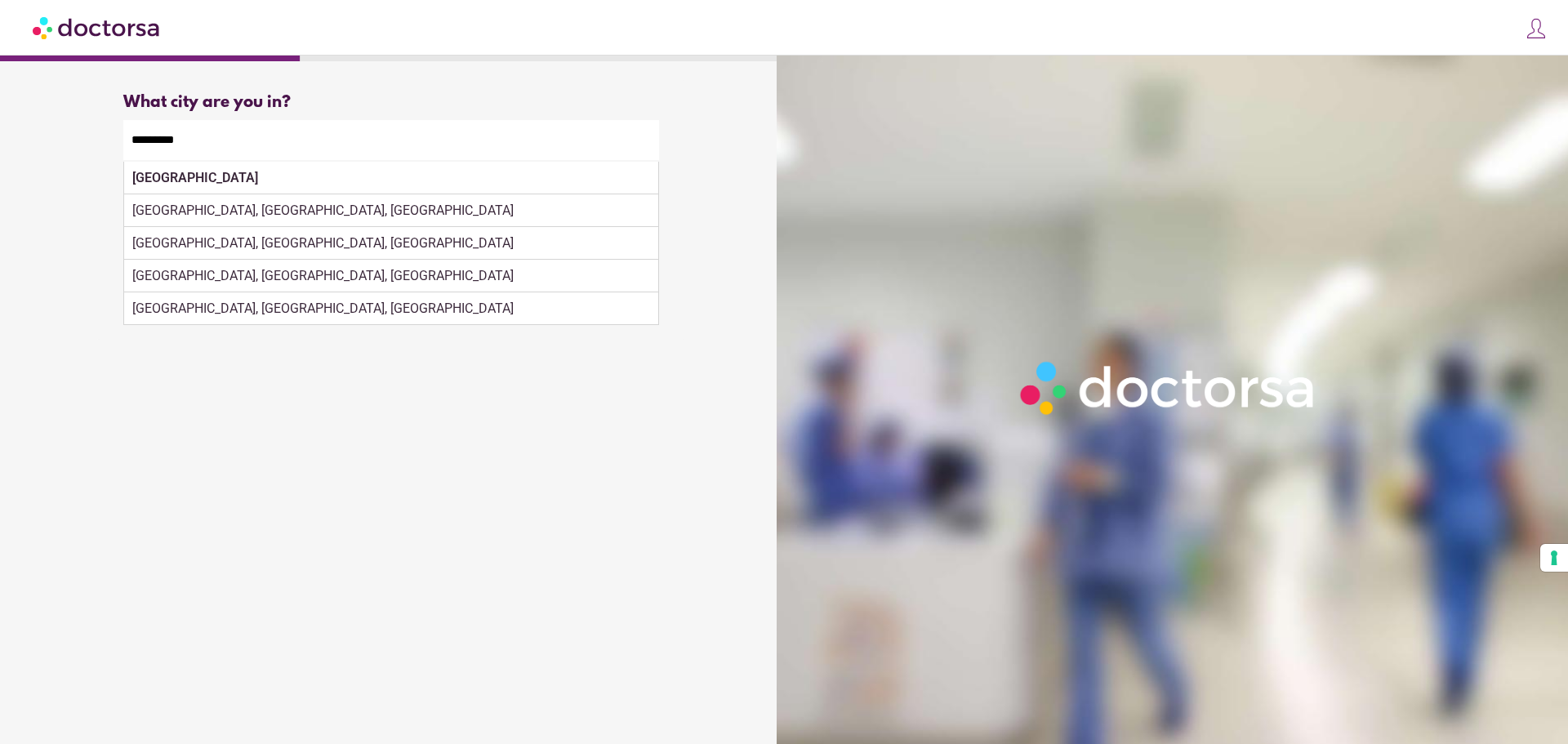
drag, startPoint x: 237, startPoint y: 178, endPoint x: 241, endPoint y: 186, distance: 8.9
click at [236, 178] on div "[GEOGRAPHIC_DATA]" at bounding box center [391, 177] width 534 height 32
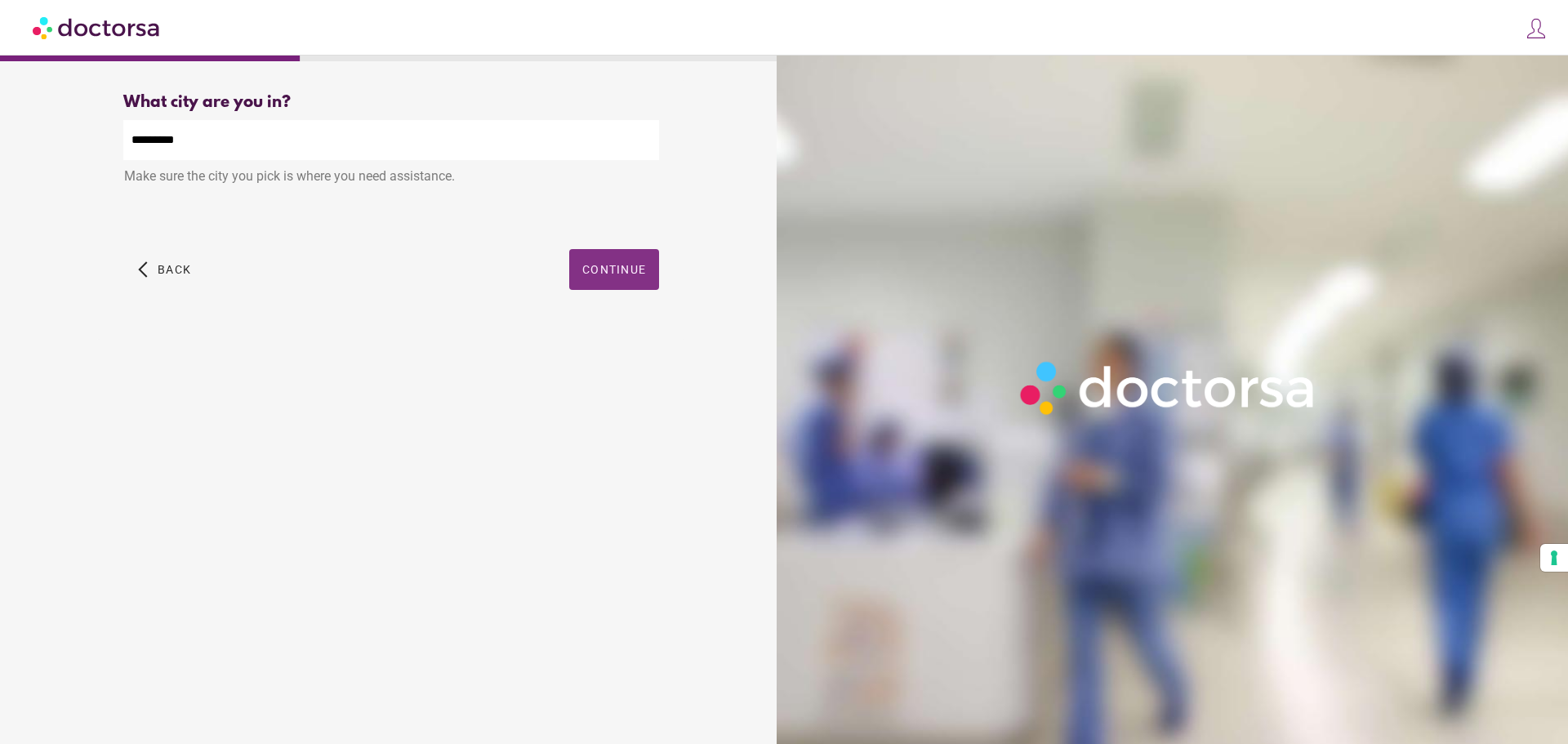
click at [570, 260] on span "button" at bounding box center [614, 269] width 90 height 41
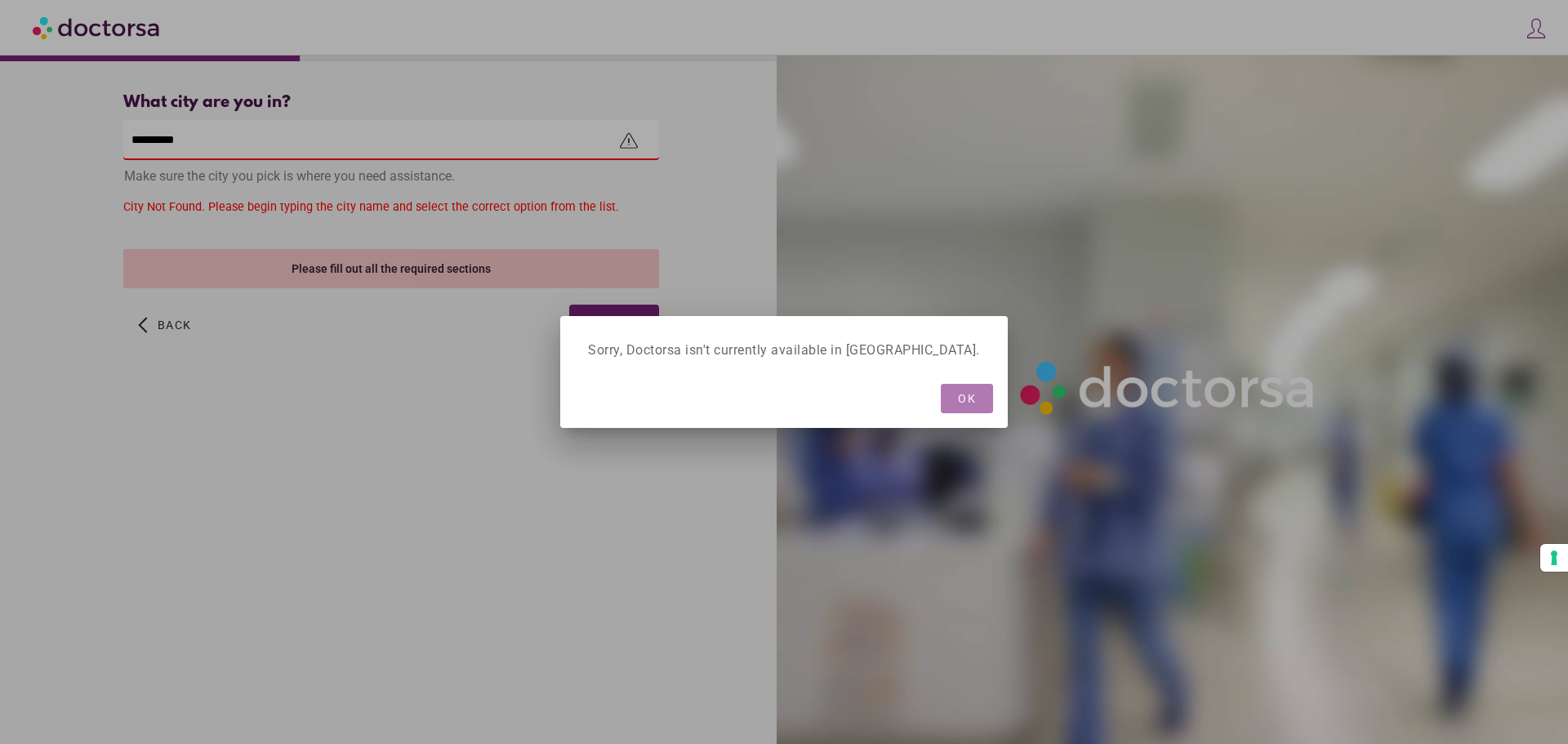
click at [951, 397] on span "button" at bounding box center [967, 399] width 52 height 30
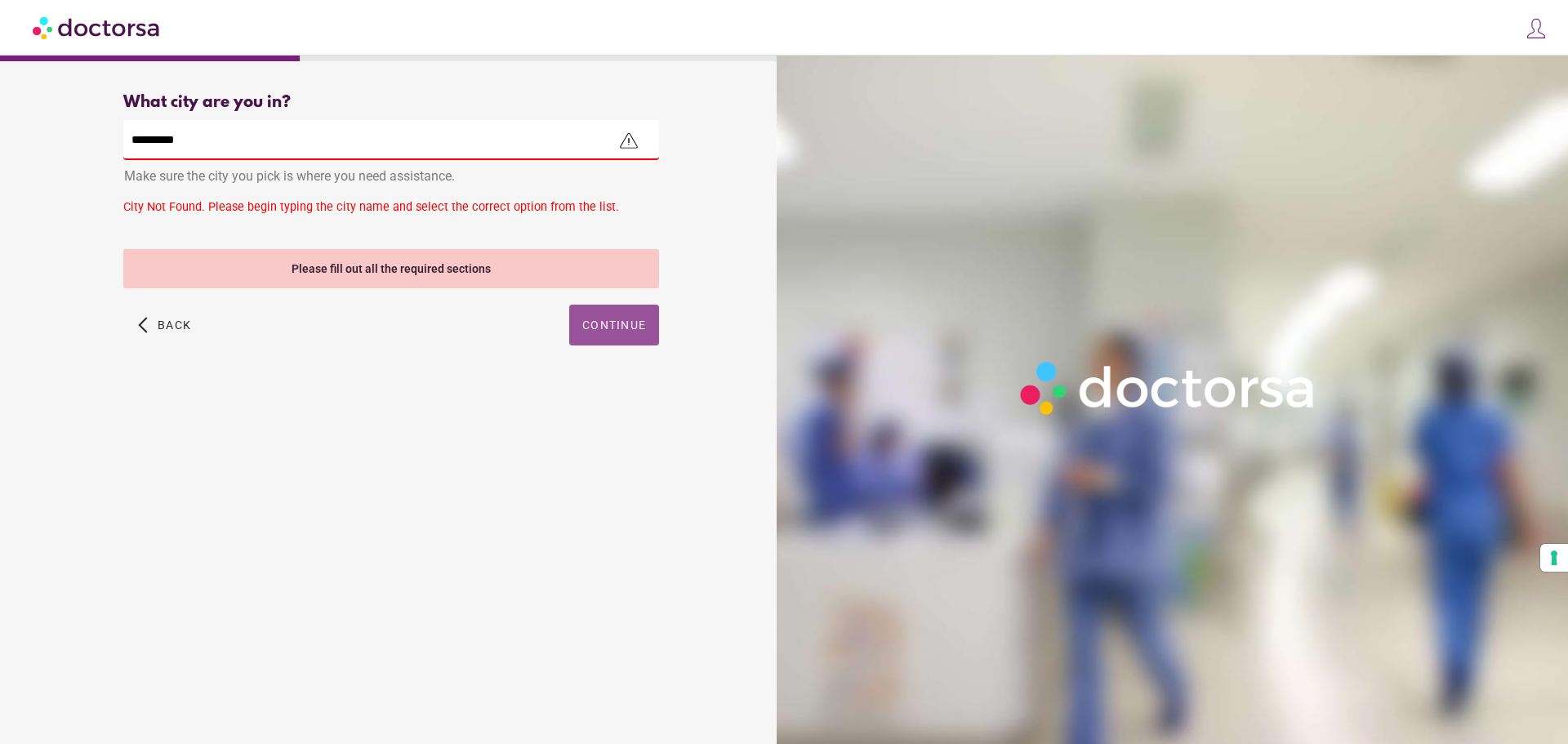
click at [653, 322] on span "button" at bounding box center [614, 324] width 90 height 41
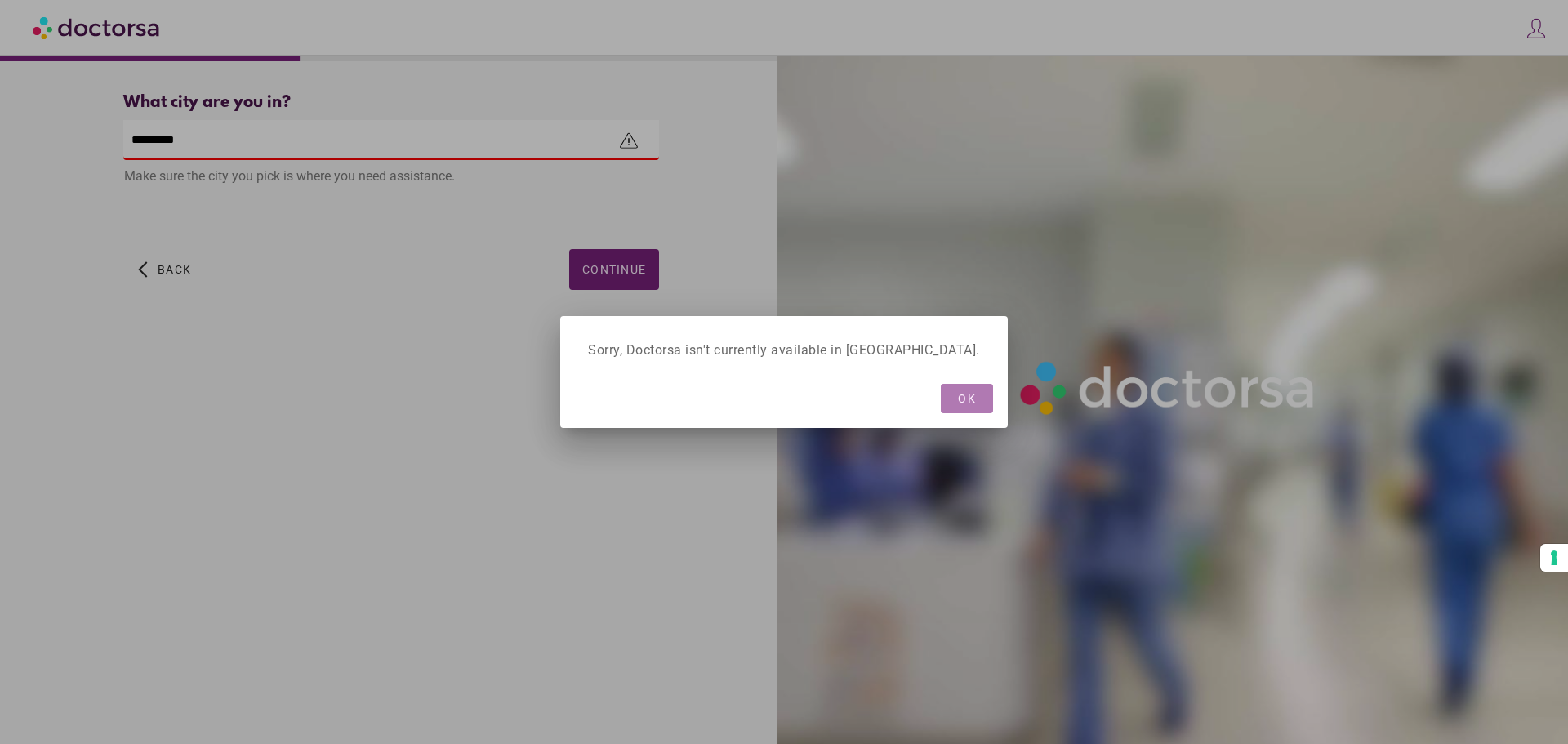
click at [958, 395] on span "button" at bounding box center [967, 399] width 52 height 30
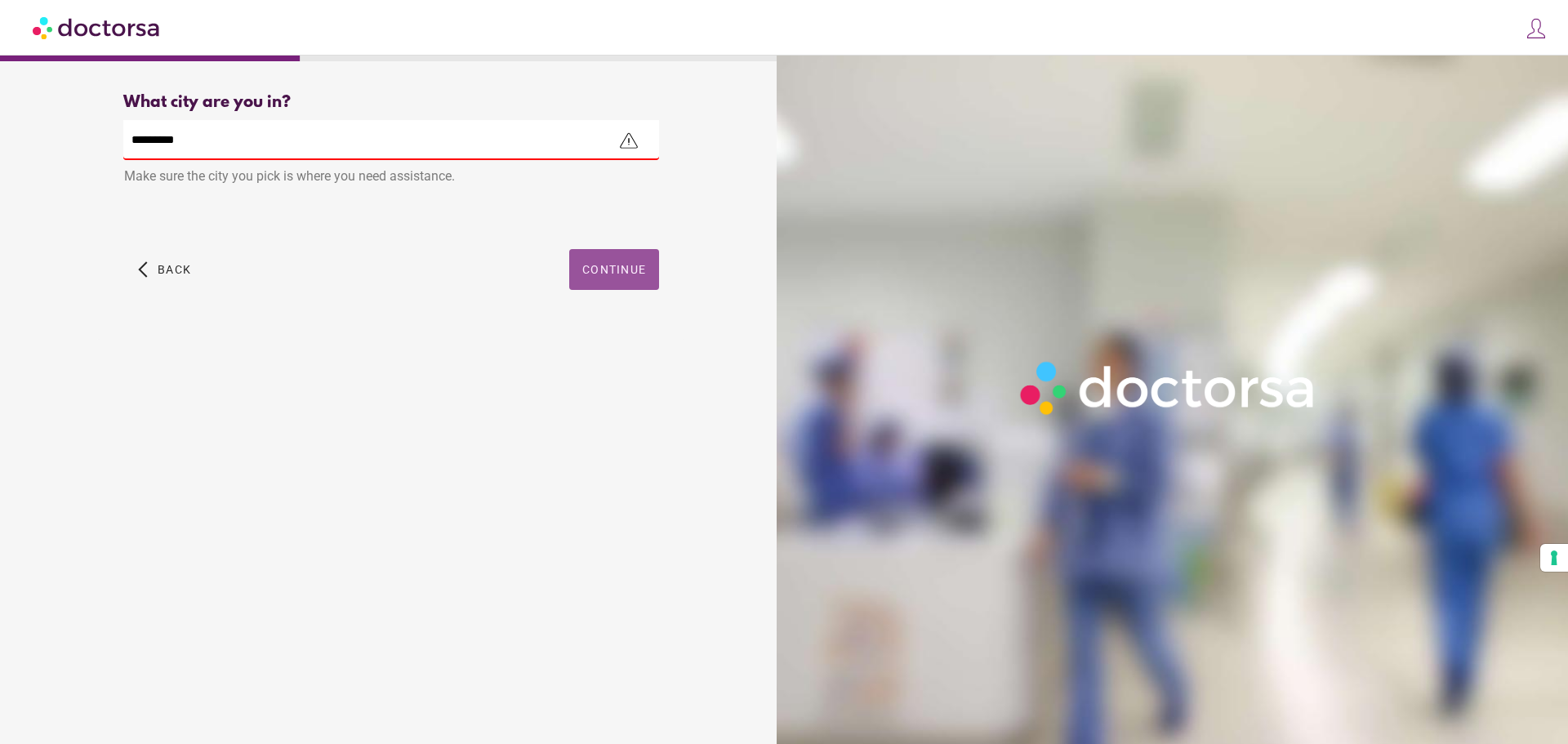
drag, startPoint x: 153, startPoint y: 129, endPoint x: -17, endPoint y: 136, distance: 170.1
click at [0, 136] on html "**********" at bounding box center [784, 372] width 1568 height 744
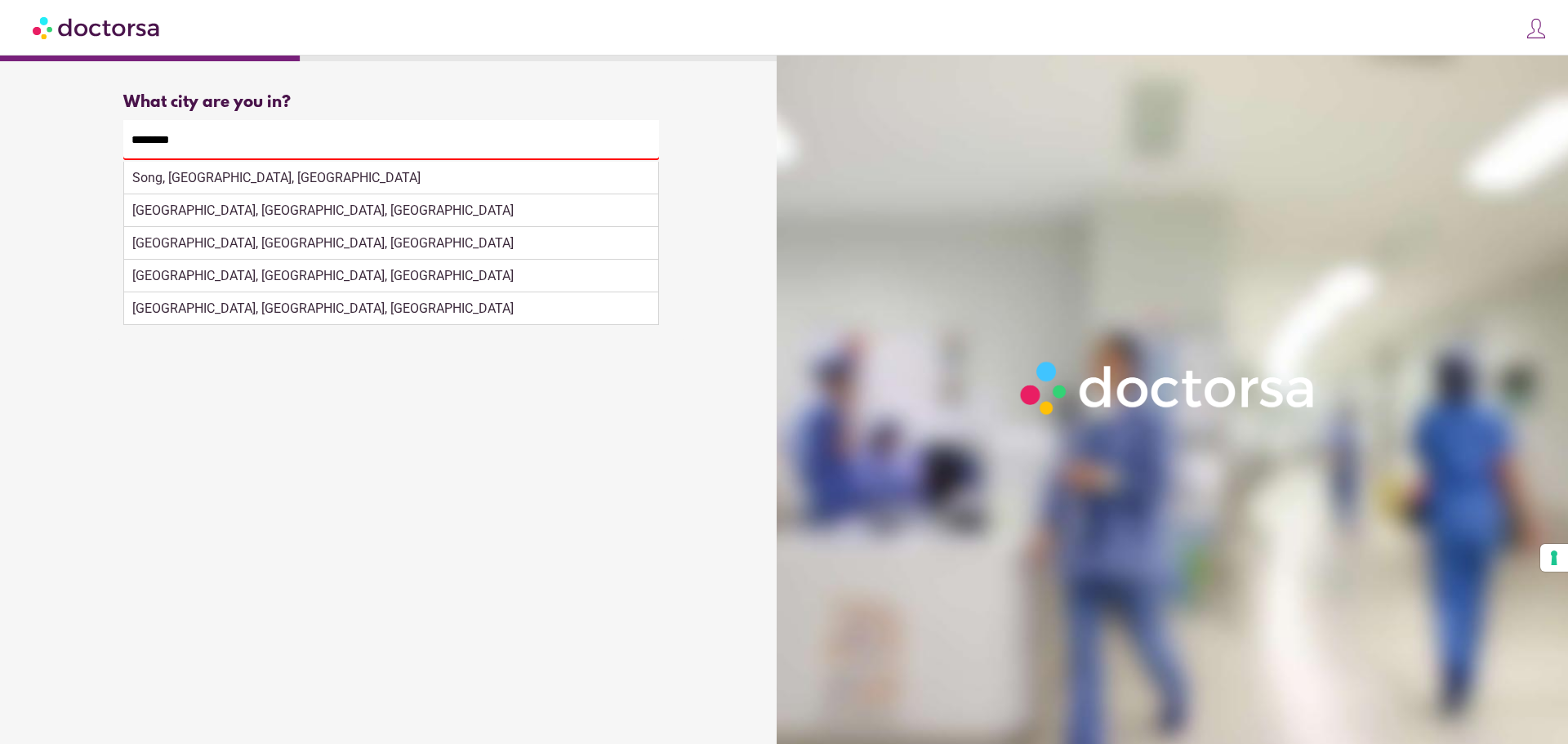
click at [589, 423] on div "What brings you in? Get Urgent Care Online Immediate primary care, 24/7 help Se…" at bounding box center [391, 393] width 766 height 626
click at [672, 228] on div "What city are you in? What city is the patient in? ******** Song, [GEOGRAPHIC_D…" at bounding box center [391, 210] width 588 height 260
click at [587, 144] on input "********" at bounding box center [391, 140] width 536 height 40
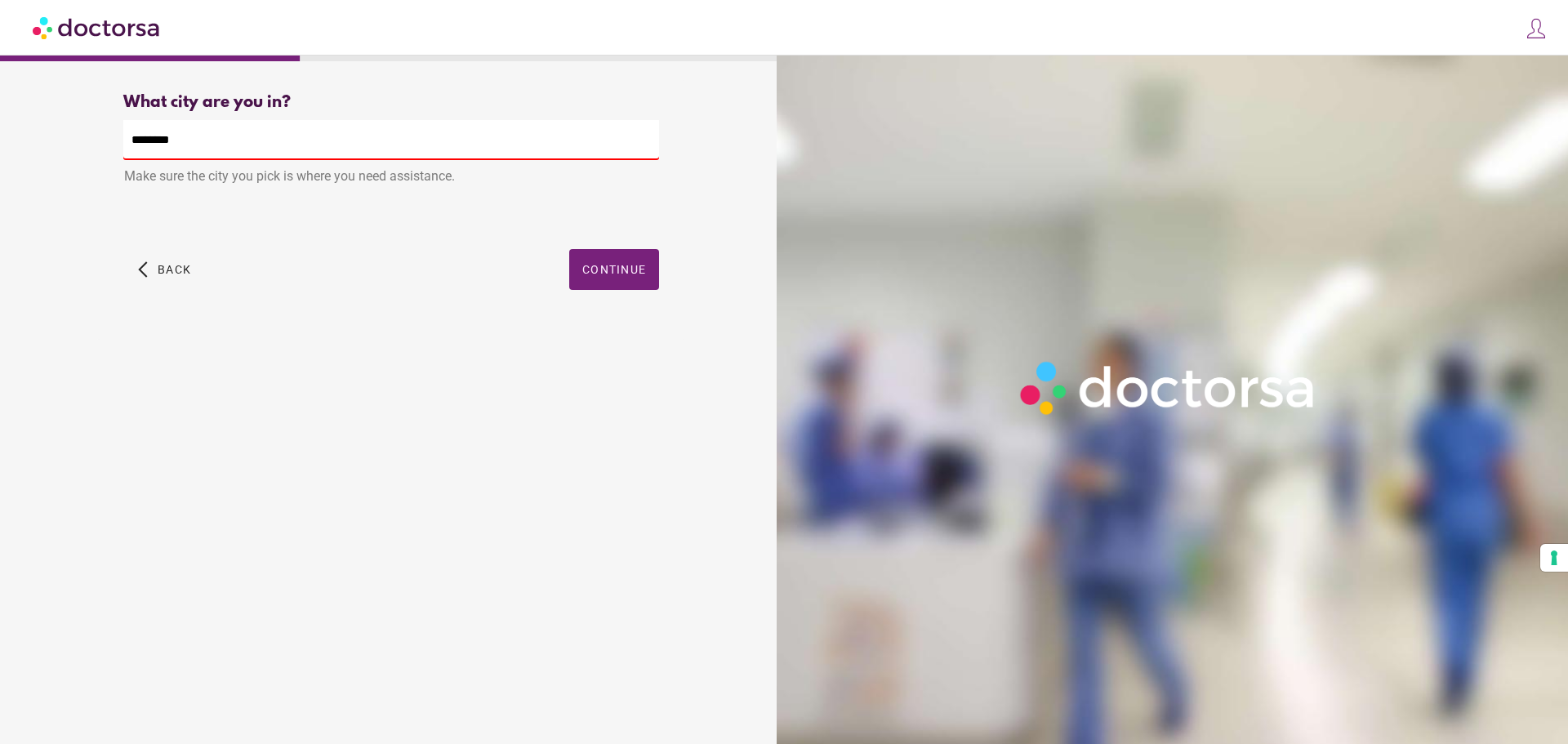
click at [662, 188] on div "What city are you in? What city is the patient in? ******** Make sure the city …" at bounding box center [391, 210] width 588 height 260
click at [613, 273] on span "Continue" at bounding box center [614, 269] width 64 height 13
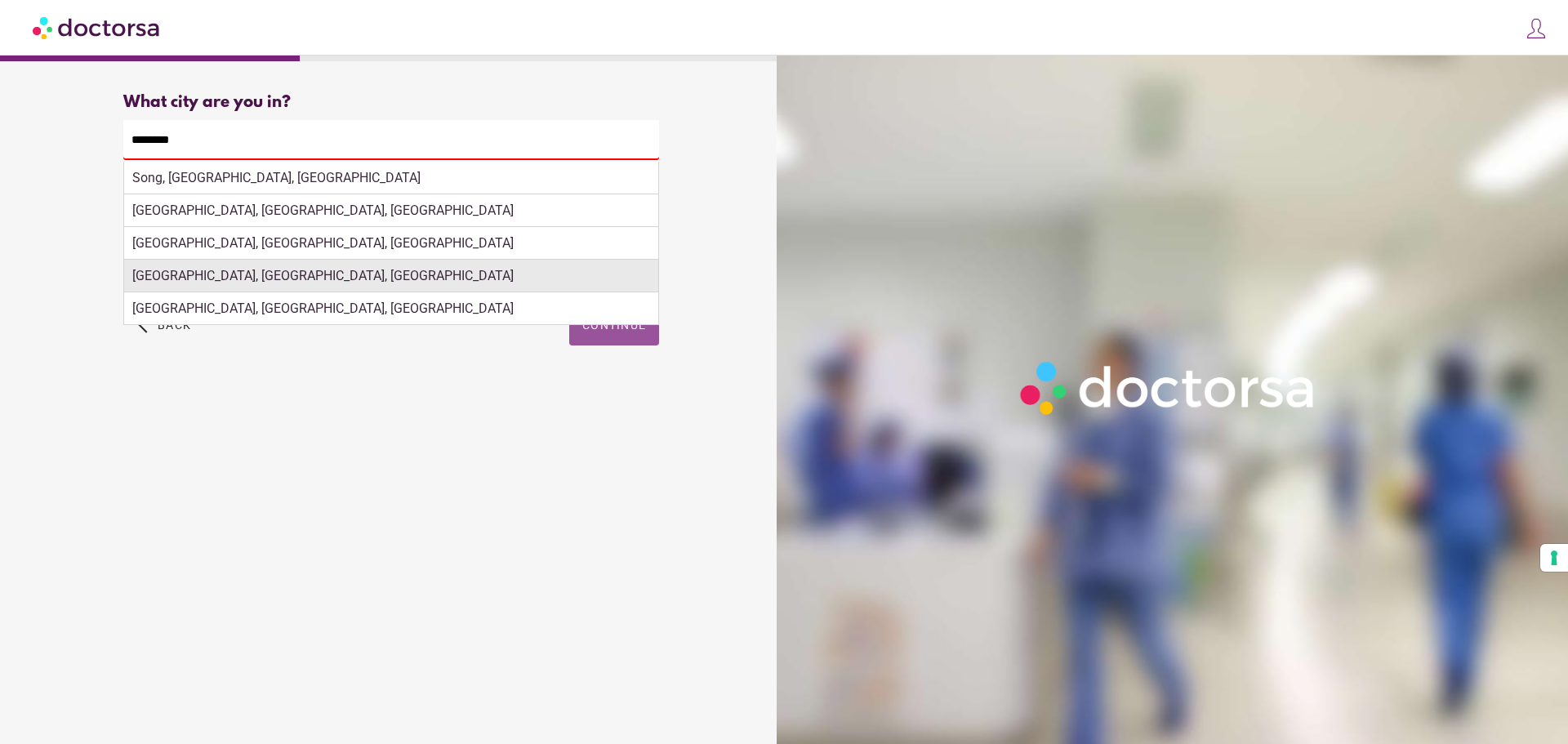
click at [175, 275] on div "[GEOGRAPHIC_DATA], [GEOGRAPHIC_DATA], [GEOGRAPHIC_DATA]" at bounding box center [391, 275] width 534 height 32
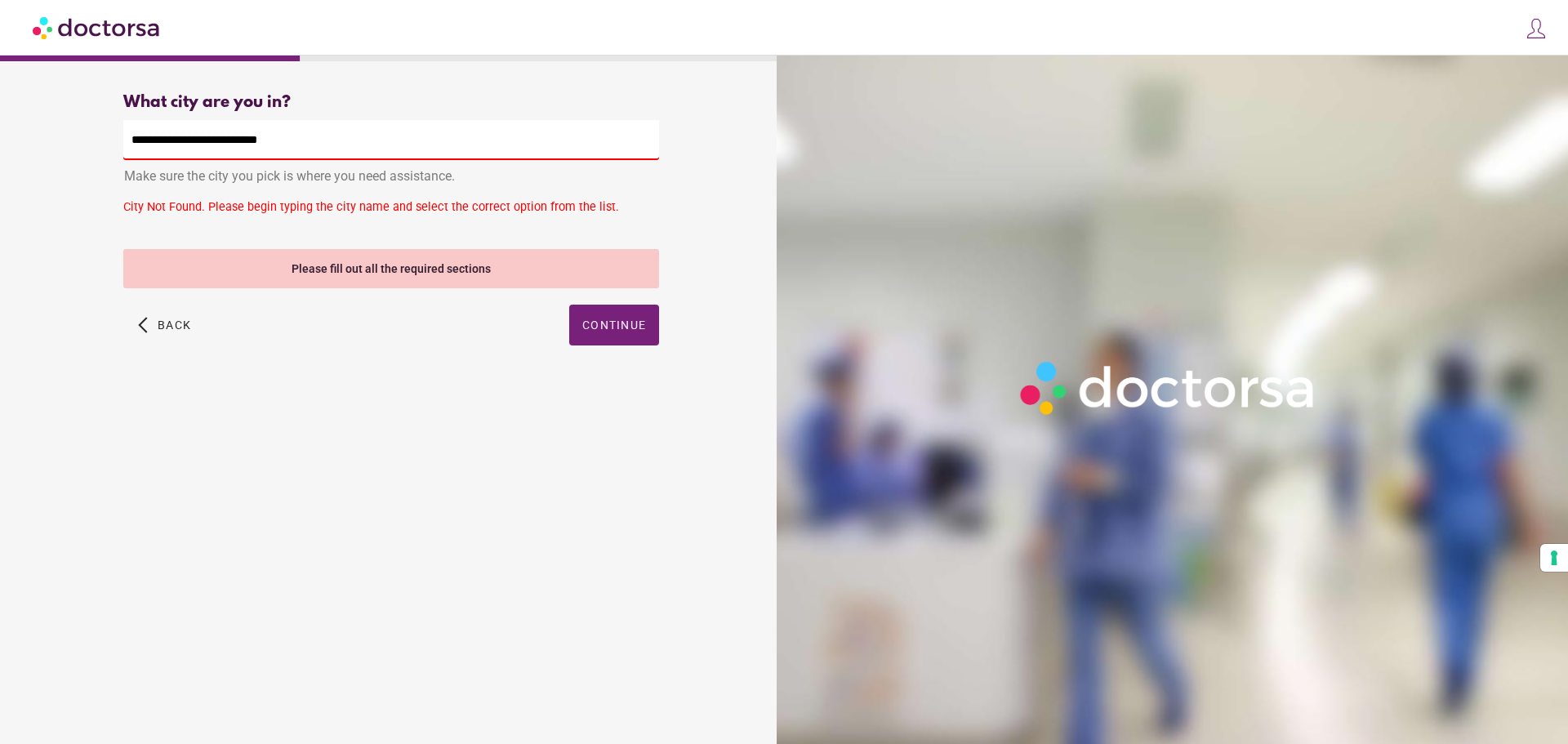
click at [498, 401] on div "What brings you in? Get Urgent Care Online Immediate primary care, 24/7 help Se…" at bounding box center [391, 393] width 766 height 626
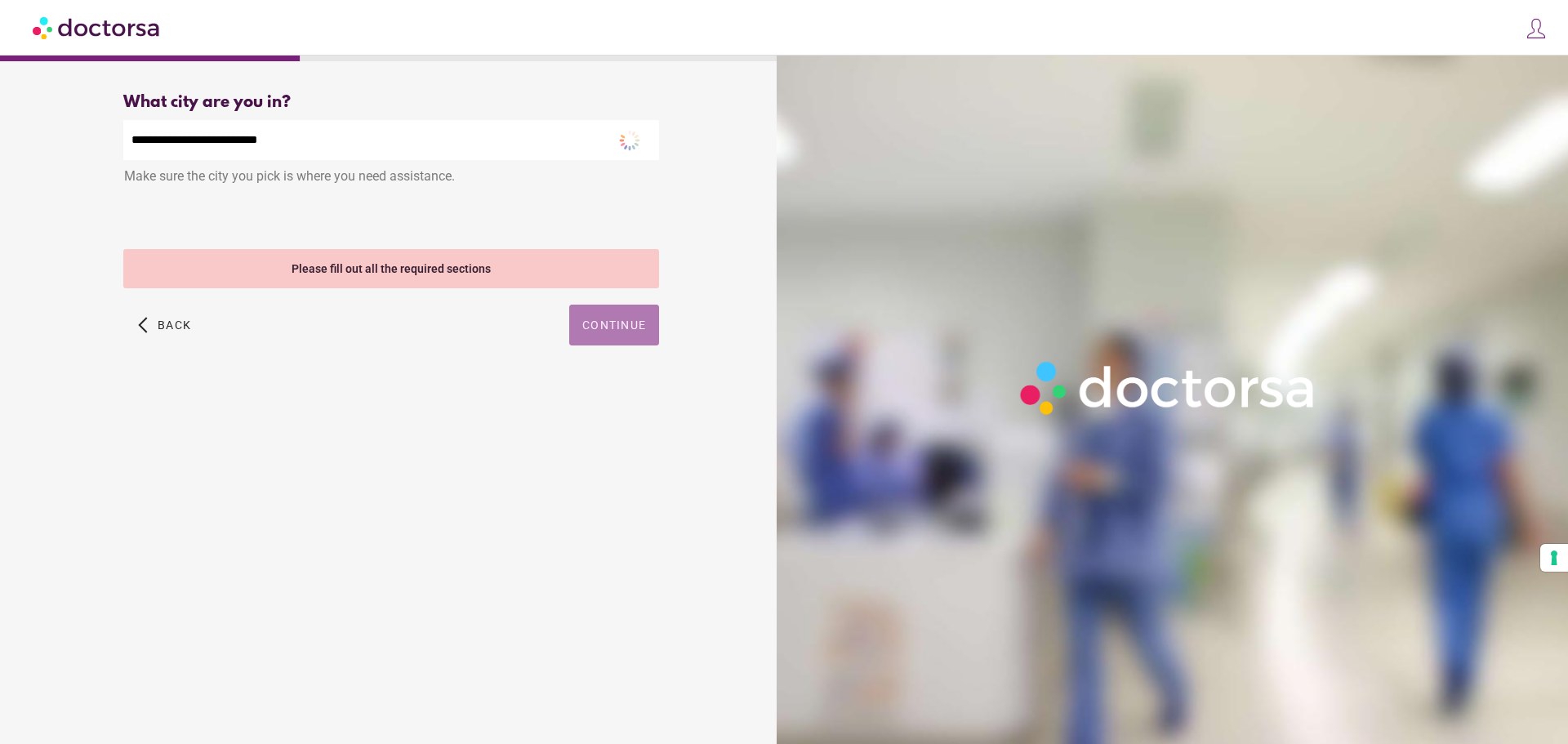
click at [621, 337] on span "button" at bounding box center [614, 324] width 90 height 41
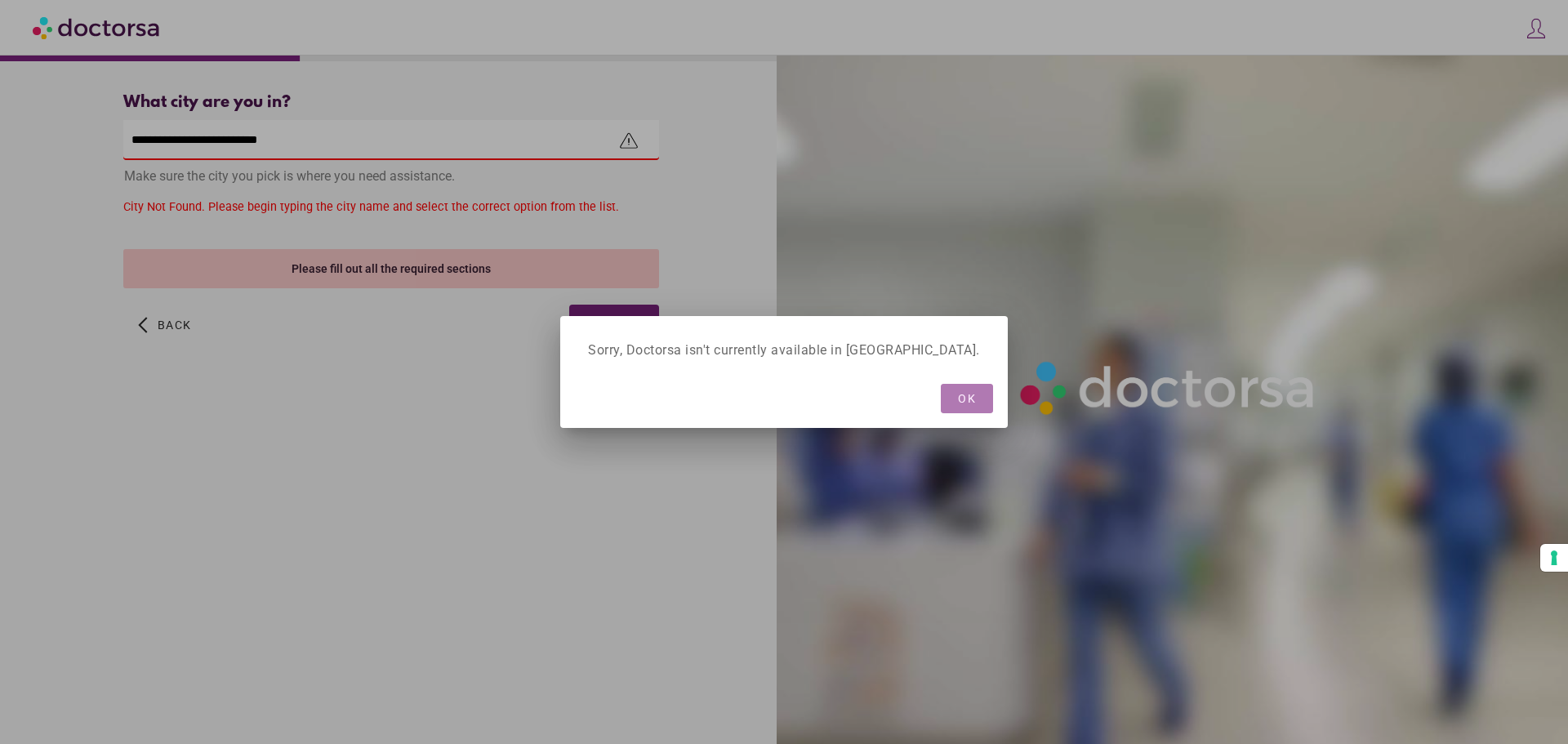
drag, startPoint x: 920, startPoint y: 405, endPoint x: 978, endPoint y: 365, distance: 70.5
click at [941, 405] on button "OK" at bounding box center [967, 399] width 52 height 30
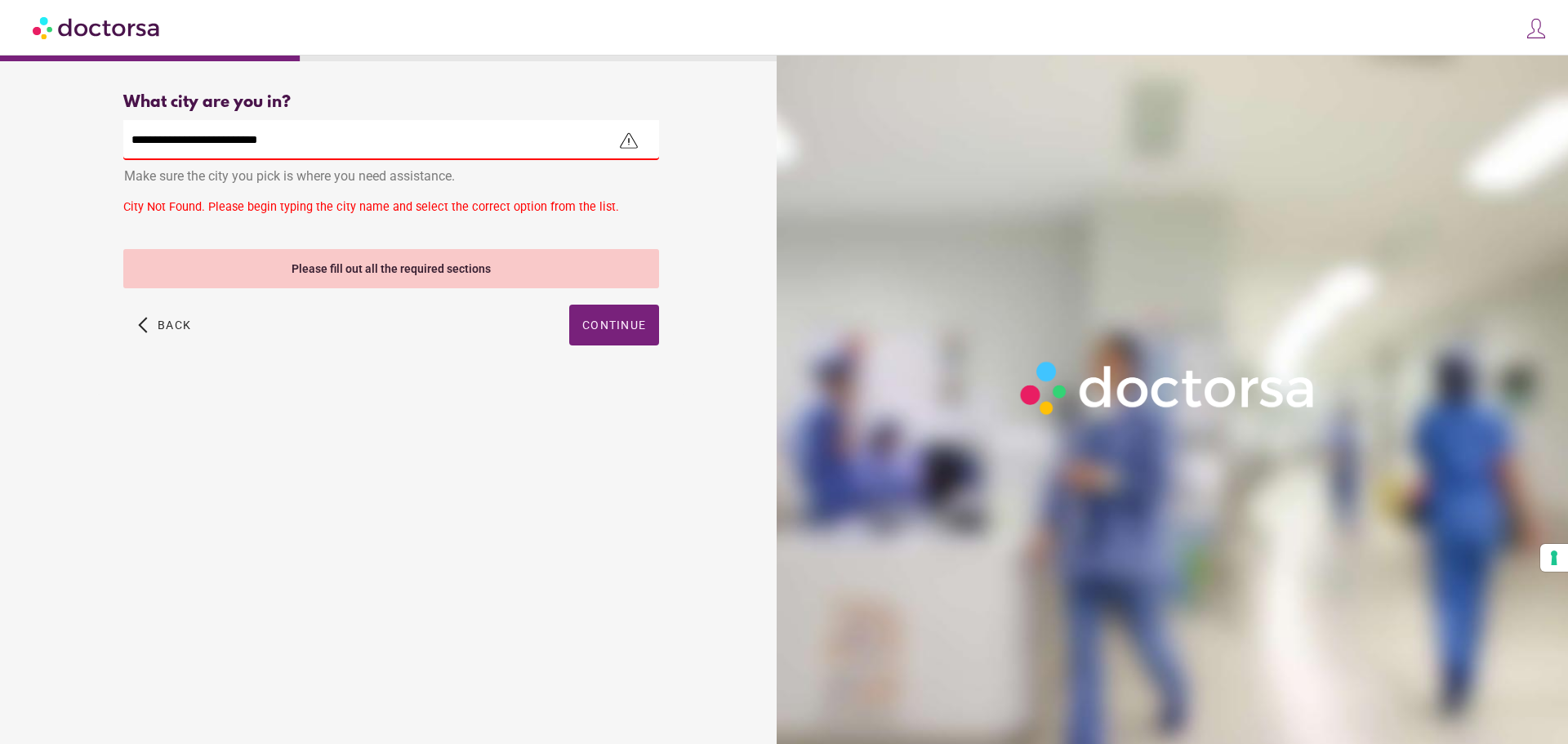
drag, startPoint x: 358, startPoint y: 143, endPoint x: -18, endPoint y: 136, distance: 376.1
click at [0, 136] on html "**********" at bounding box center [784, 372] width 1568 height 744
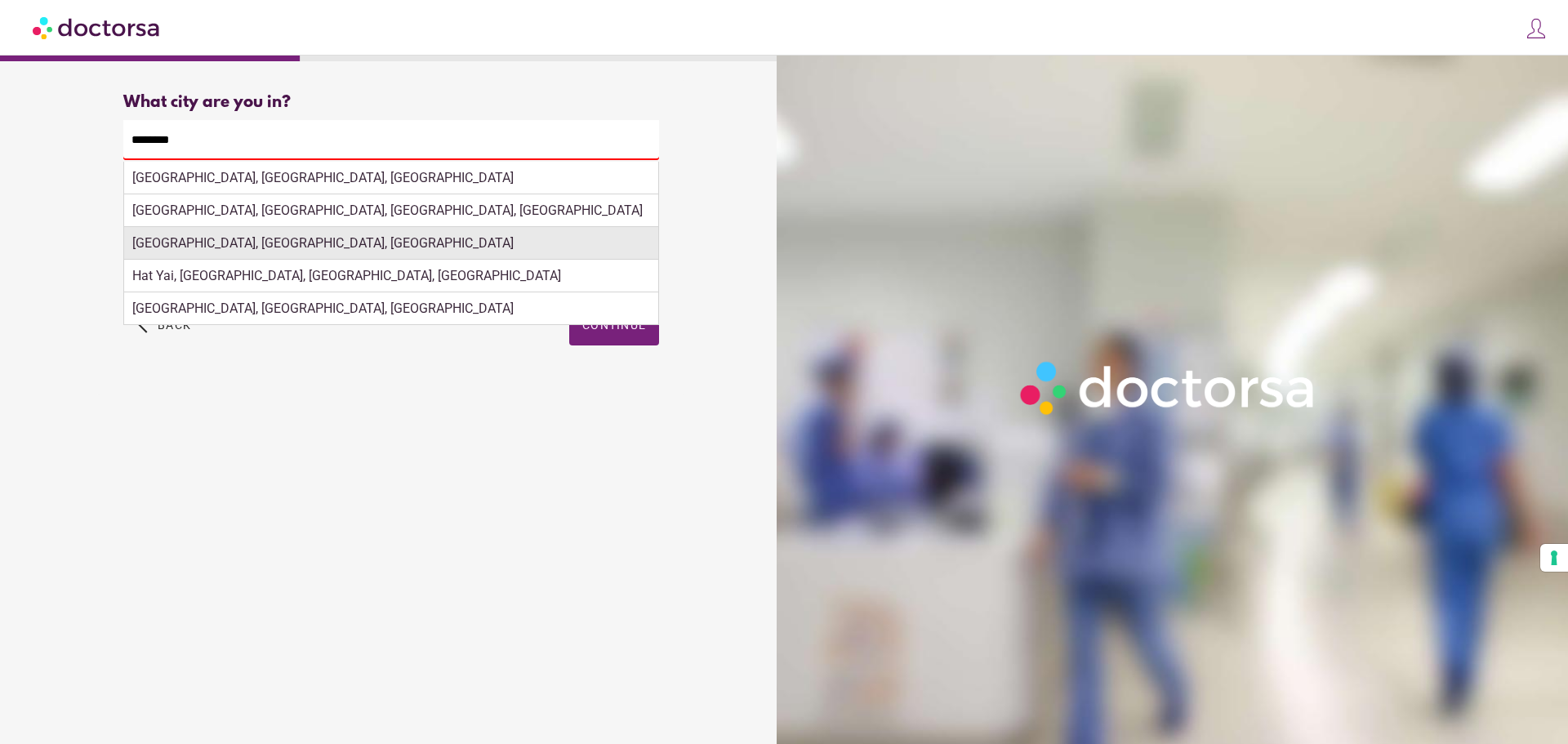
click at [287, 250] on div "[GEOGRAPHIC_DATA], [GEOGRAPHIC_DATA], [GEOGRAPHIC_DATA]" at bounding box center [391, 243] width 534 height 32
type input "**********"
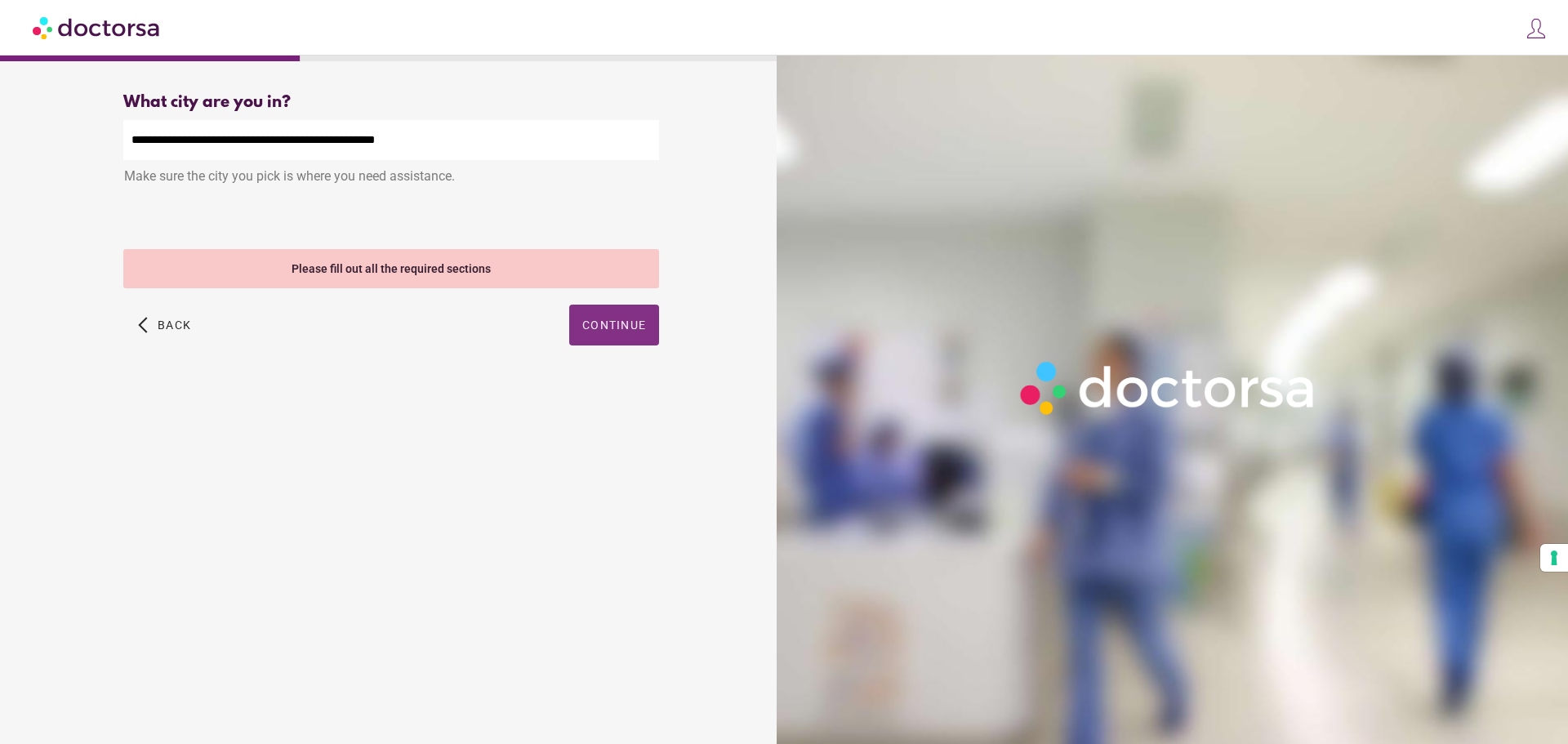
click at [606, 322] on span "Continue" at bounding box center [614, 324] width 64 height 13
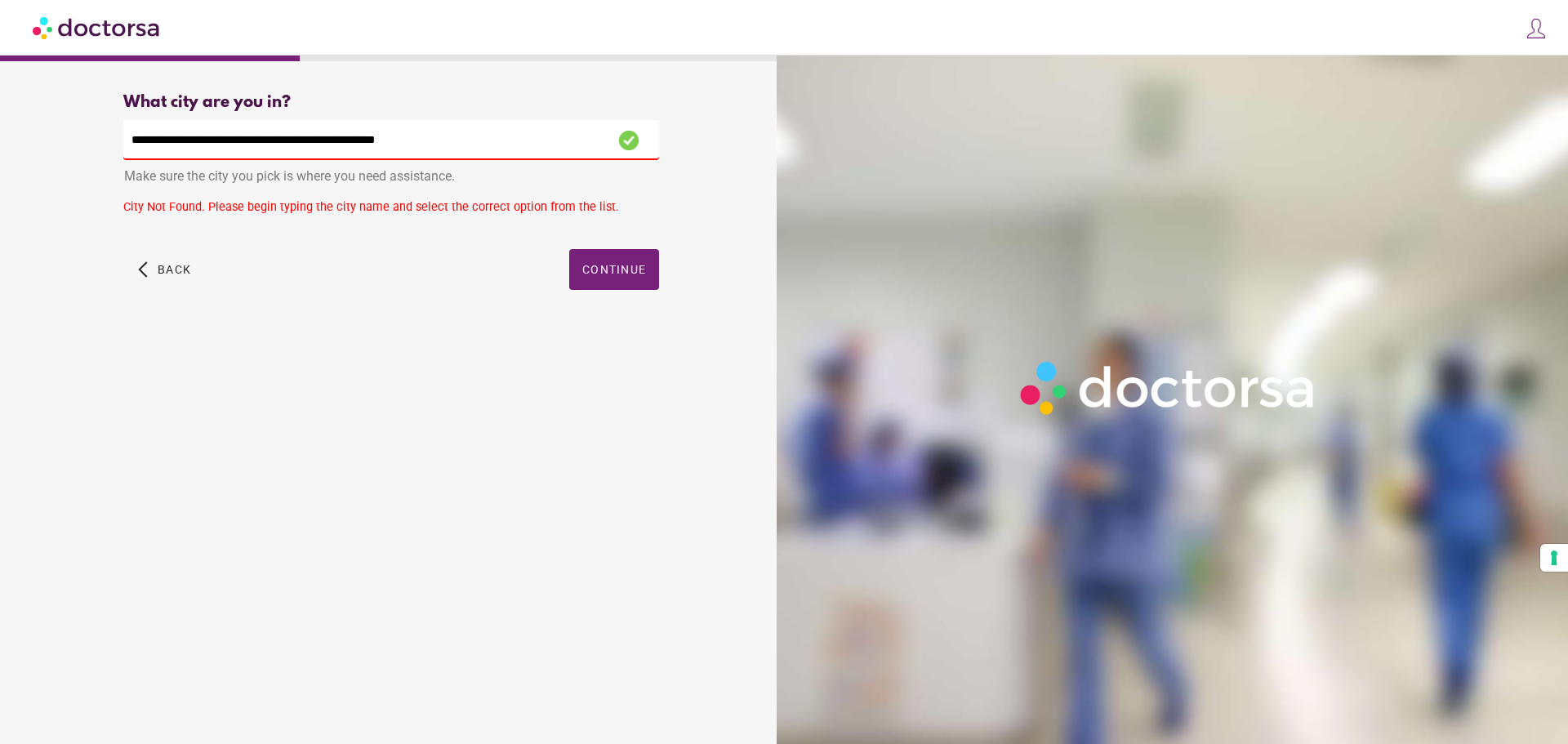
drag, startPoint x: 440, startPoint y: 145, endPoint x: 36, endPoint y: 122, distance: 404.7
click at [107, 127] on div "**********" at bounding box center [391, 210] width 588 height 260
